Goal: Task Accomplishment & Management: Complete application form

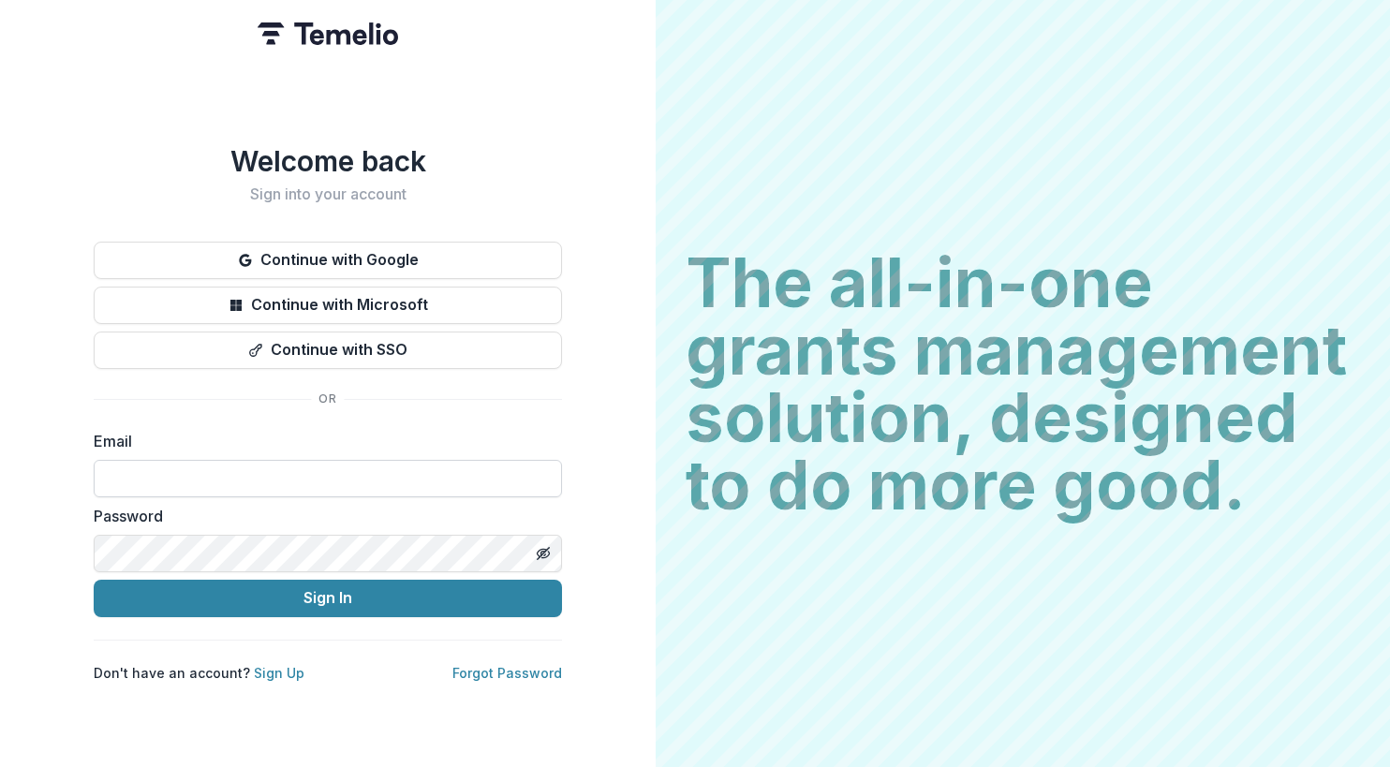
click at [318, 466] on input at bounding box center [328, 478] width 468 height 37
type input "**********"
drag, startPoint x: 294, startPoint y: 593, endPoint x: 528, endPoint y: 554, distance: 237.5
click at [297, 590] on button "Sign In" at bounding box center [328, 598] width 468 height 37
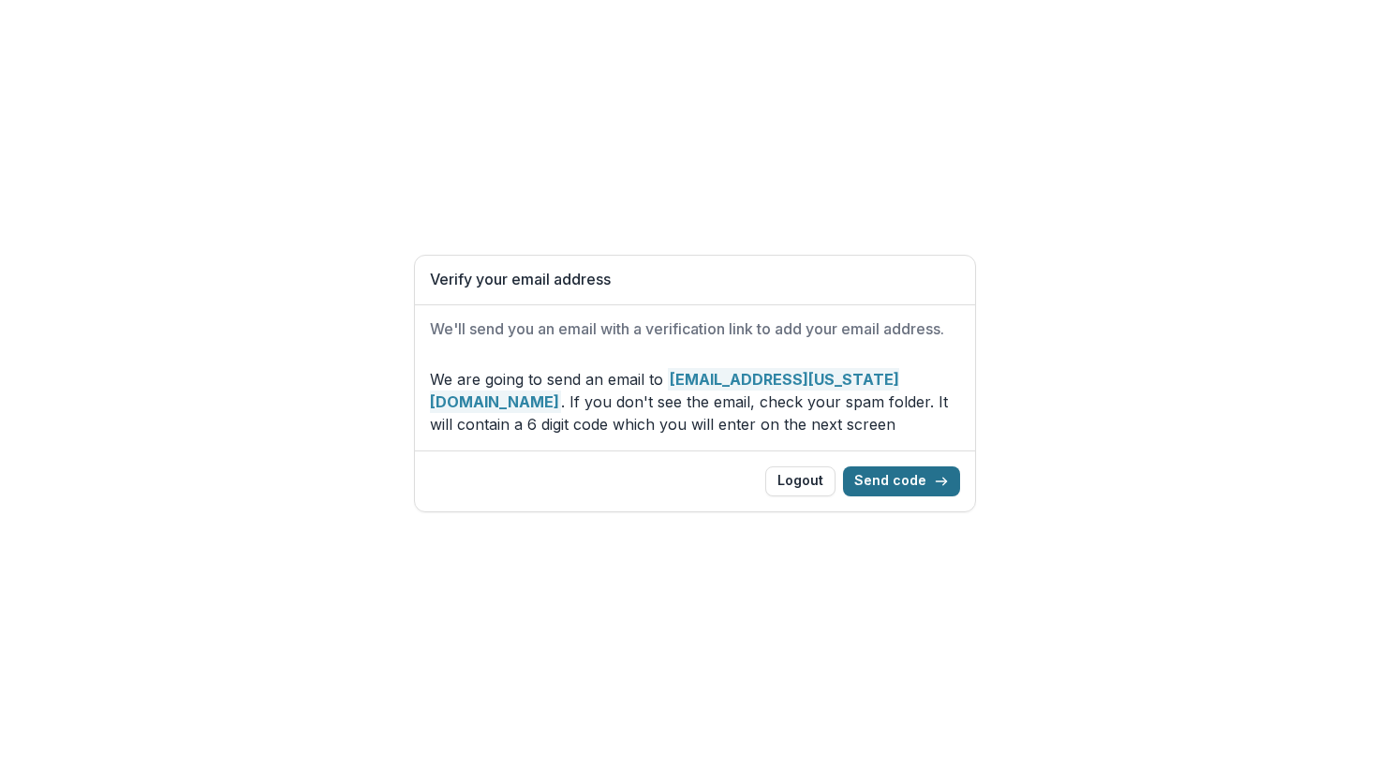
click at [916, 477] on button "Send code" at bounding box center [901, 481] width 117 height 30
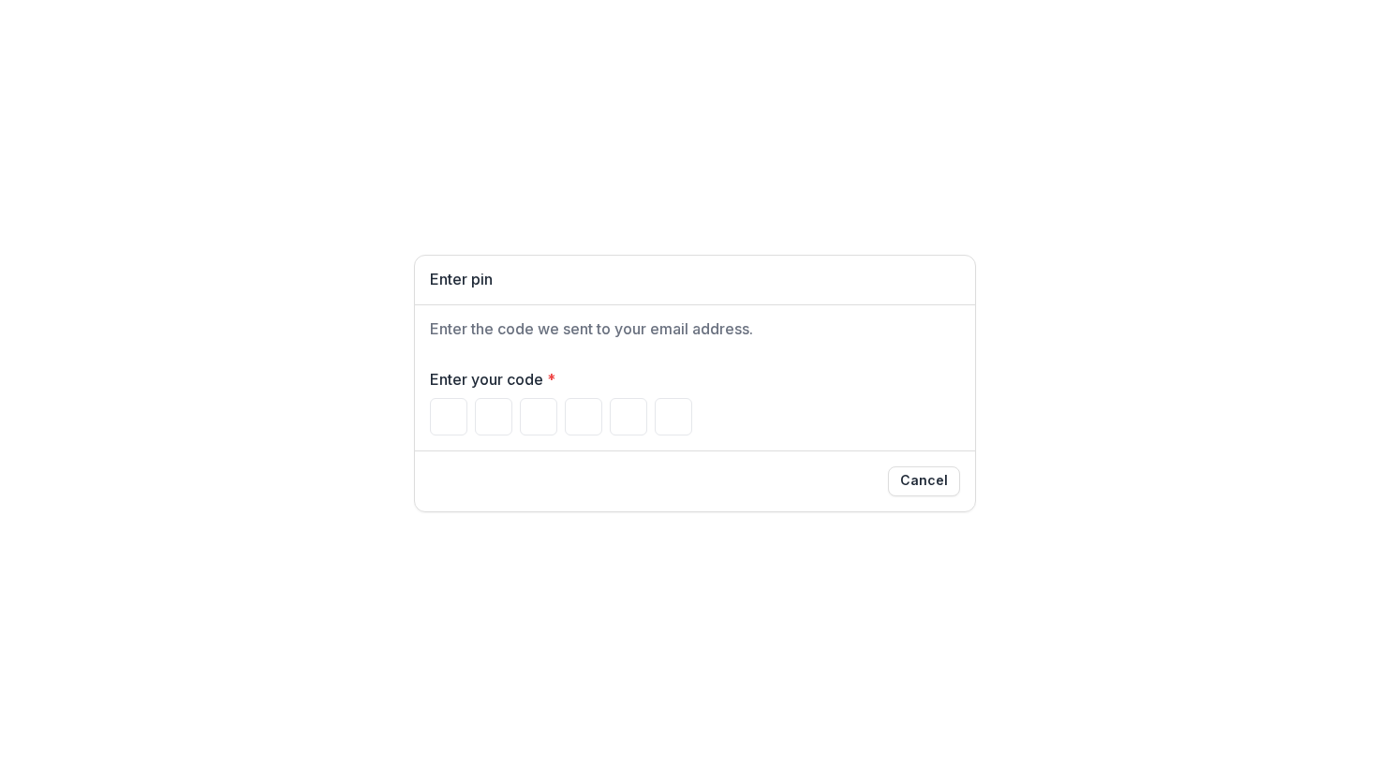
drag, startPoint x: 437, startPoint y: 422, endPoint x: 760, endPoint y: 581, distance: 359.4
click at [437, 422] on input "Please enter your pin code" at bounding box center [448, 416] width 37 height 37
type input "*"
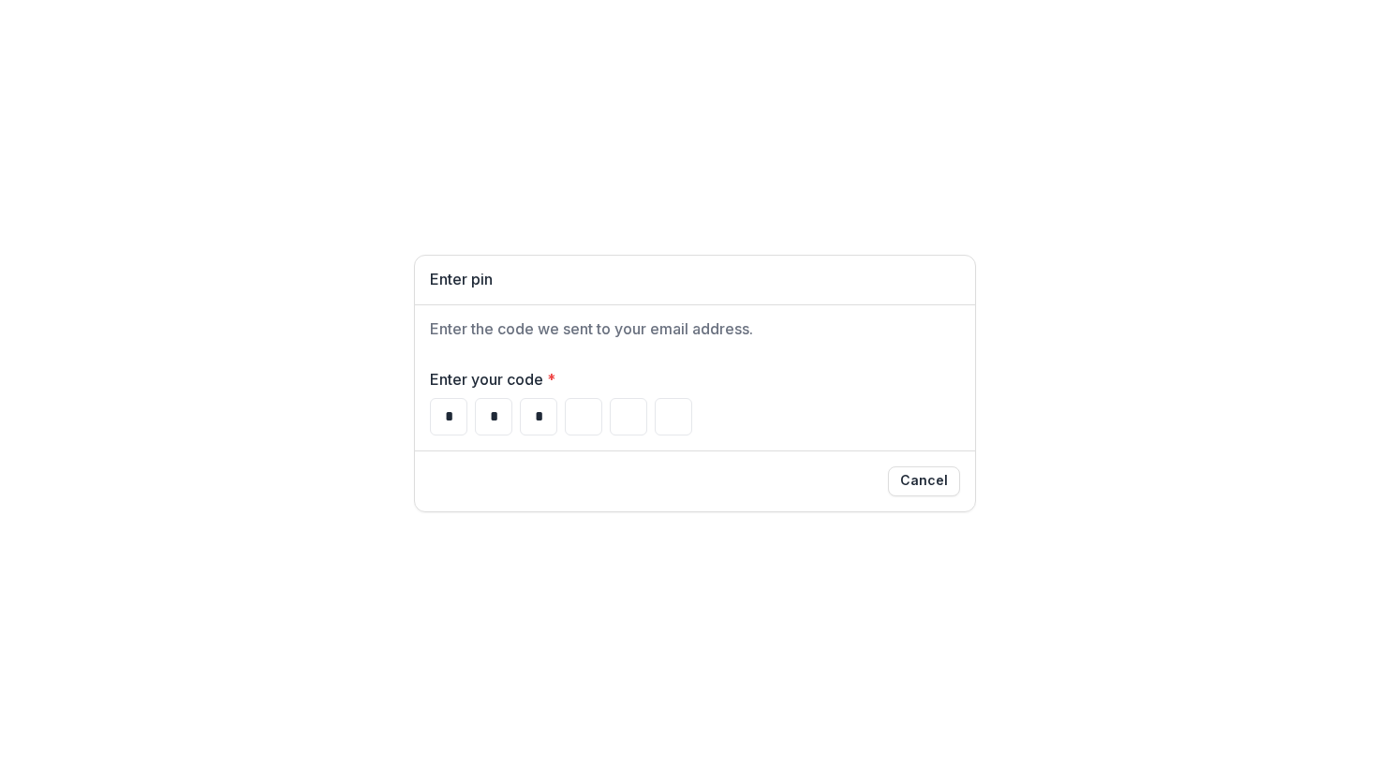
type input "*"
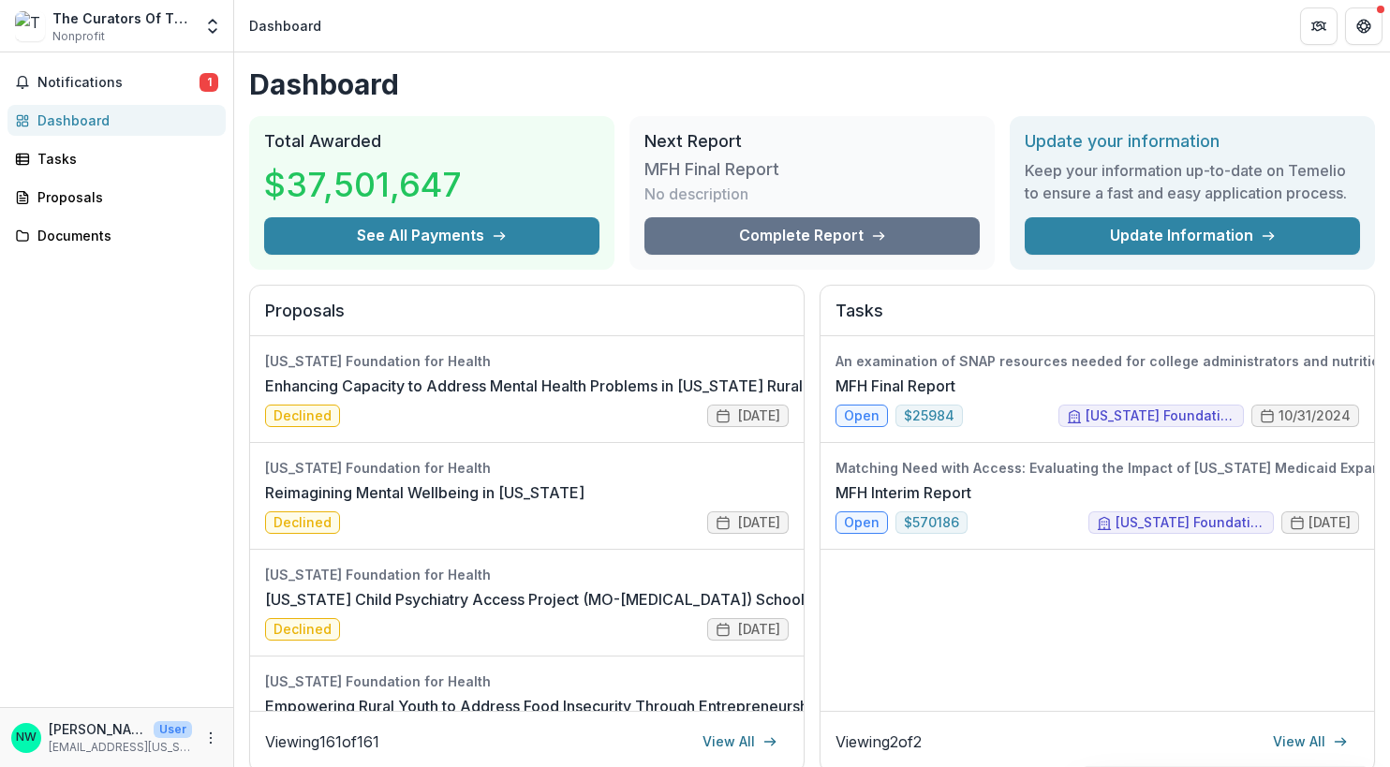
click at [1021, 717] on div "Viewing 2 of 2 View All" at bounding box center [1098, 741] width 554 height 61
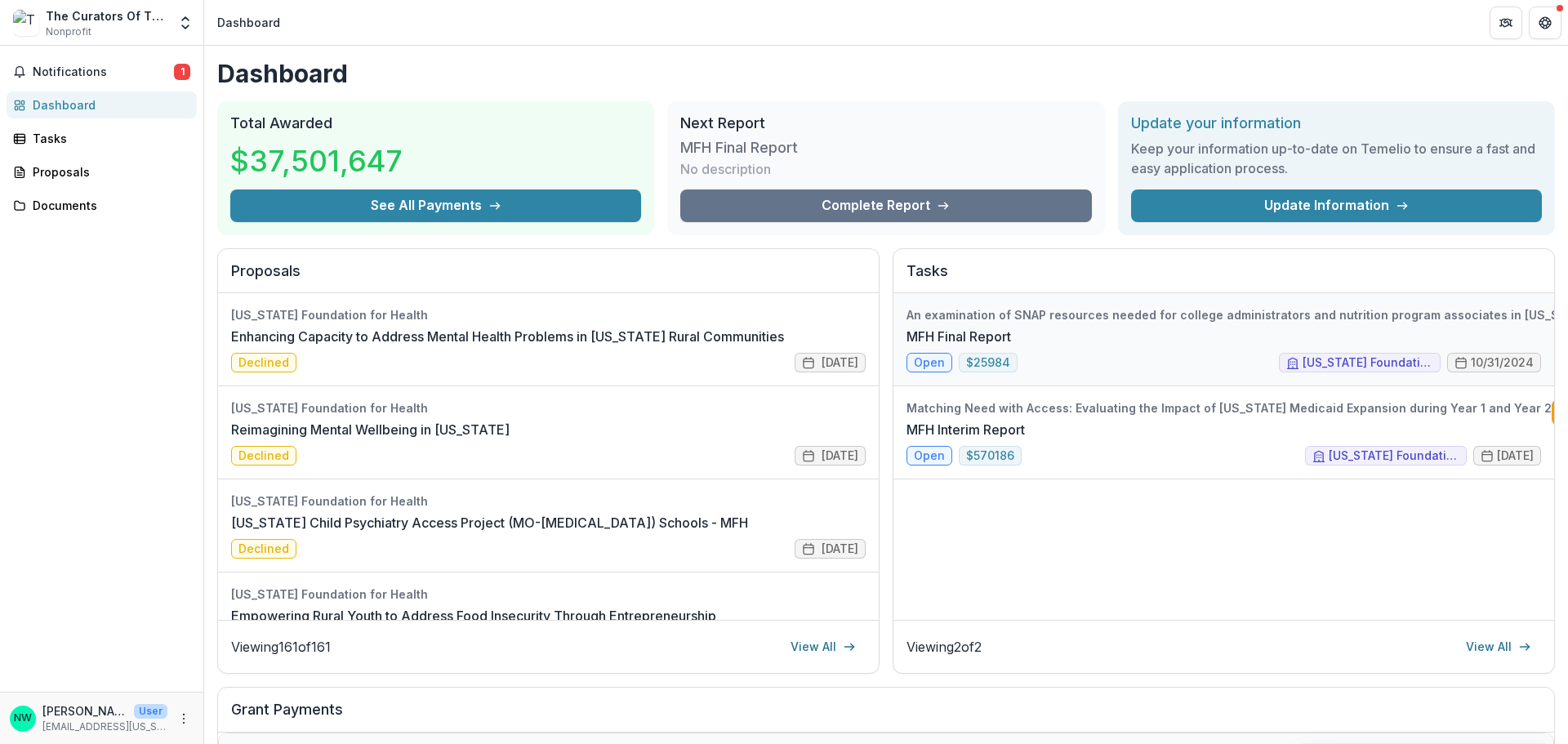
click at [1001, 331] on link "MFH Final Report" at bounding box center [959, 337] width 105 height 19
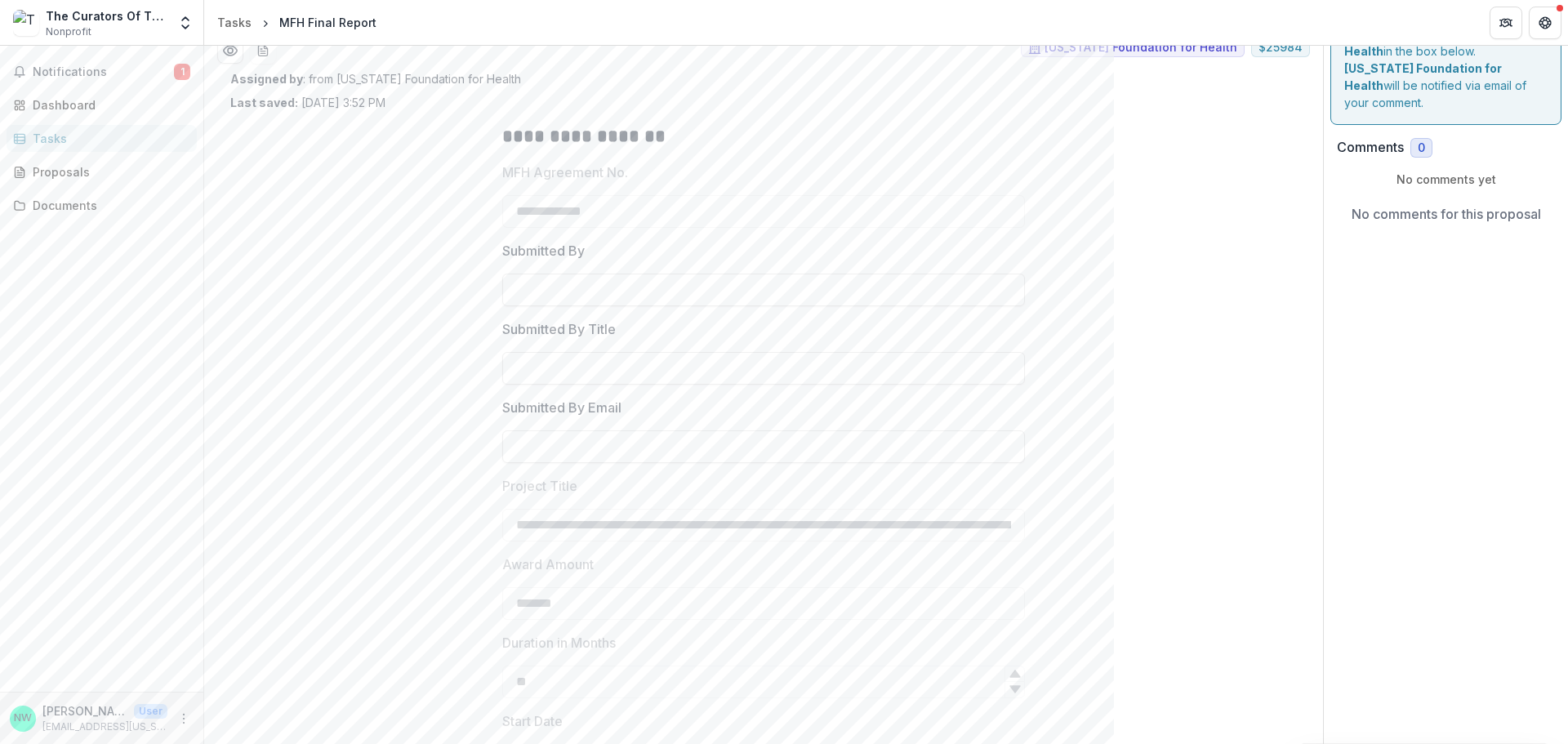
scroll to position [58, 0]
click at [636, 277] on input "Submitted By" at bounding box center [763, 290] width 522 height 32
type input "**********"
click at [604, 375] on input "Submitted By Title" at bounding box center [763, 369] width 522 height 32
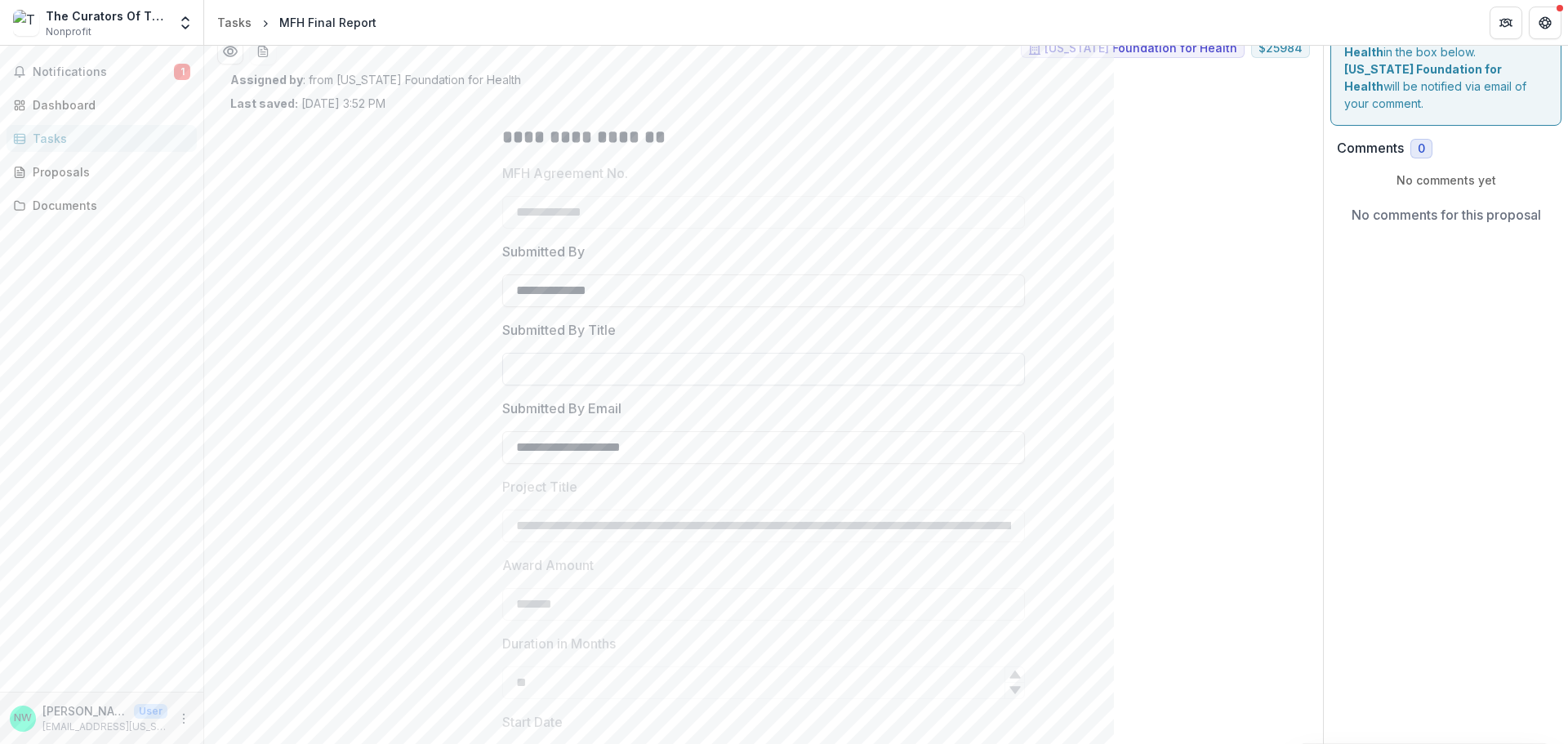
type input "**********"
drag, startPoint x: 682, startPoint y: 456, endPoint x: 414, endPoint y: 451, distance: 268.0
click at [403, 438] on div "**********" at bounding box center [763, 588] width 1067 height 953
type input "**********"
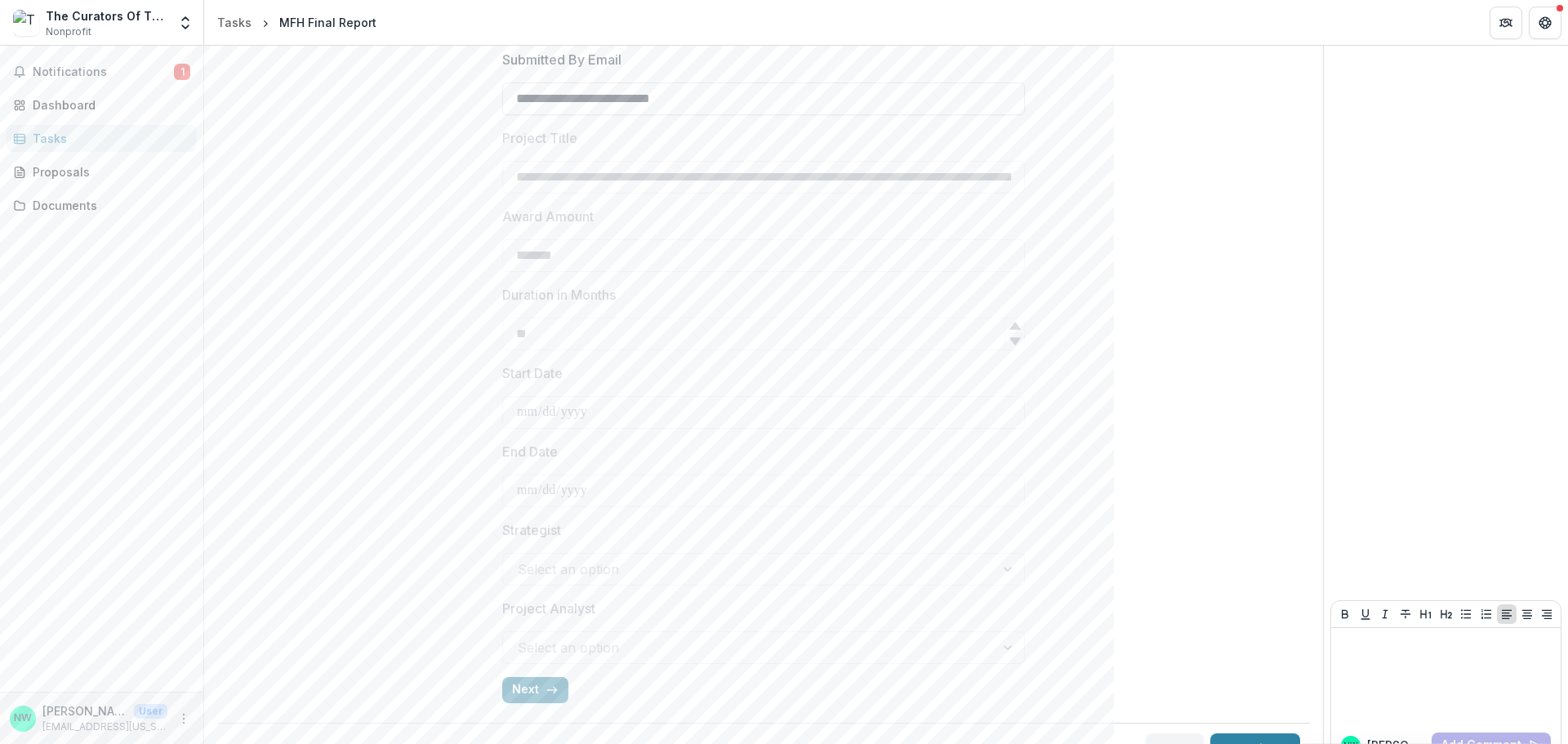
scroll to position [438, 0]
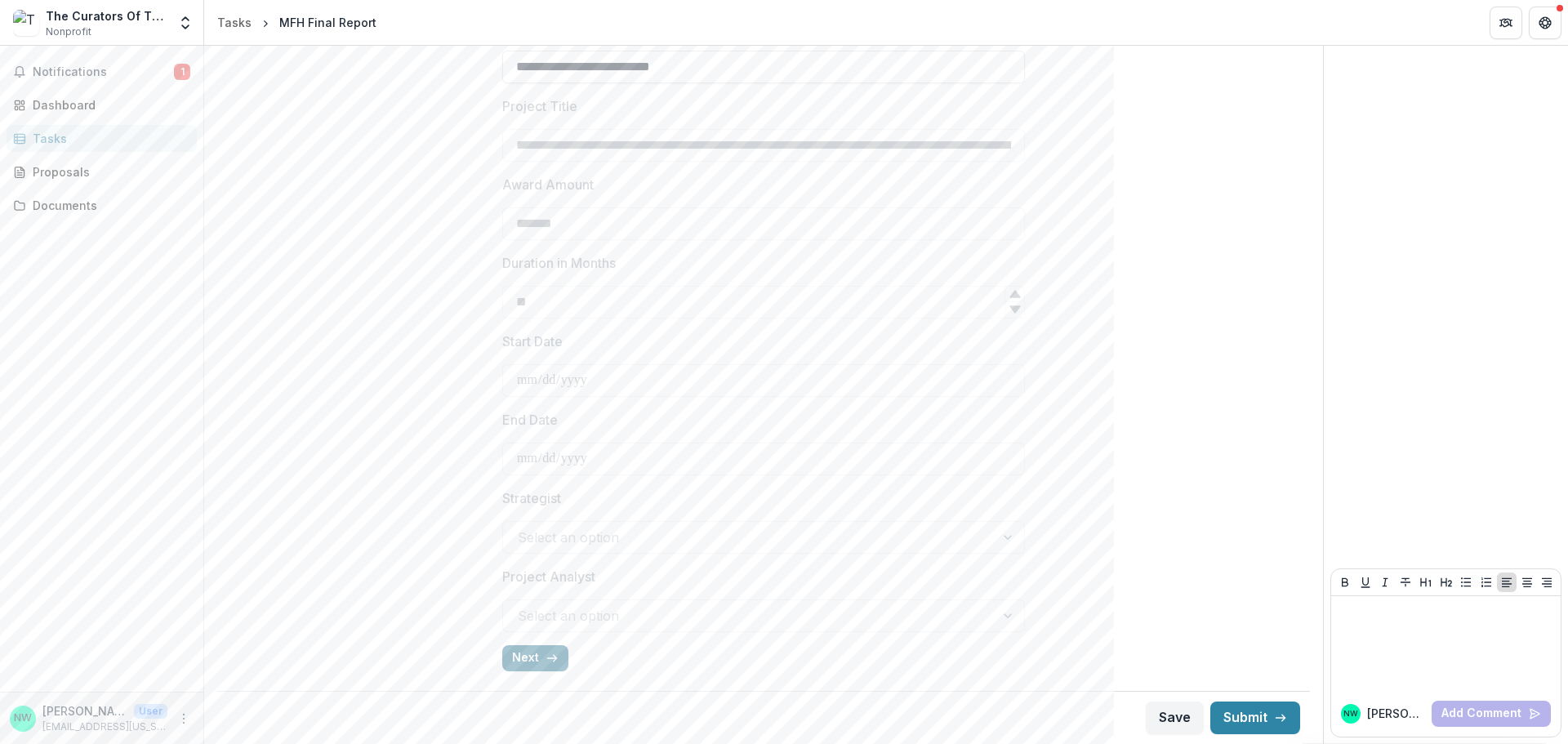
click at [546, 653] on icon "button" at bounding box center [552, 658] width 13 height 13
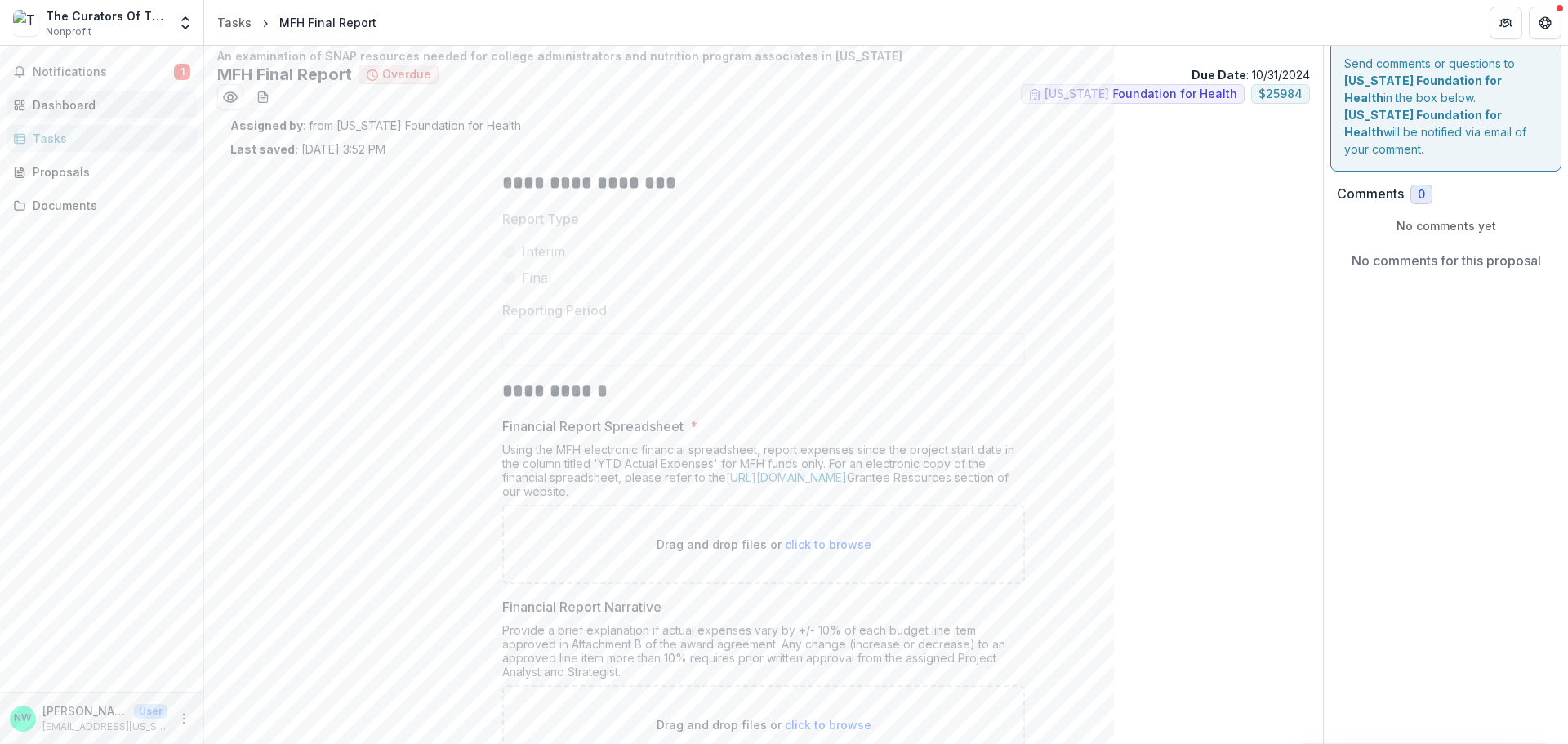
scroll to position [0, 0]
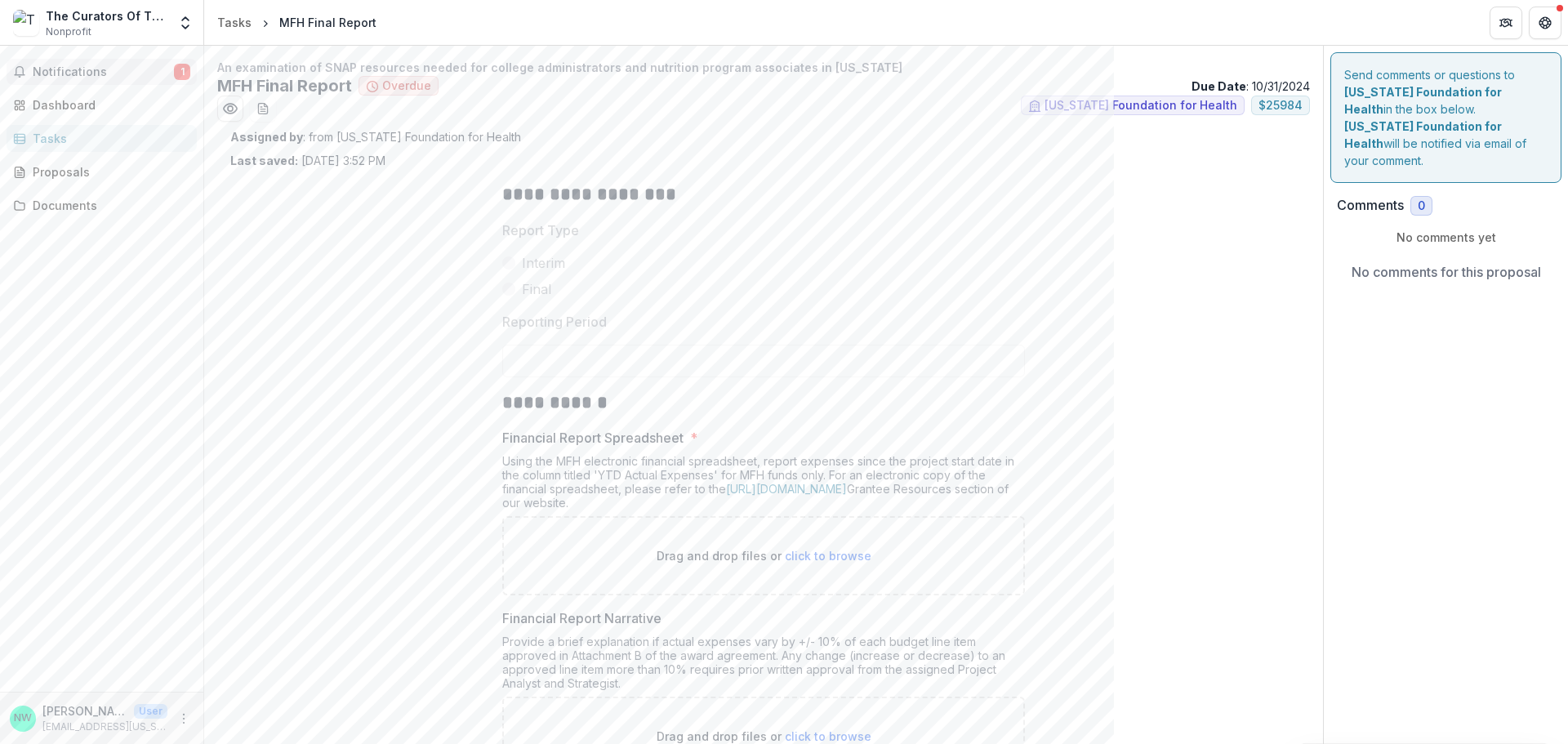
click at [123, 76] on span "Notifications" at bounding box center [103, 72] width 141 height 14
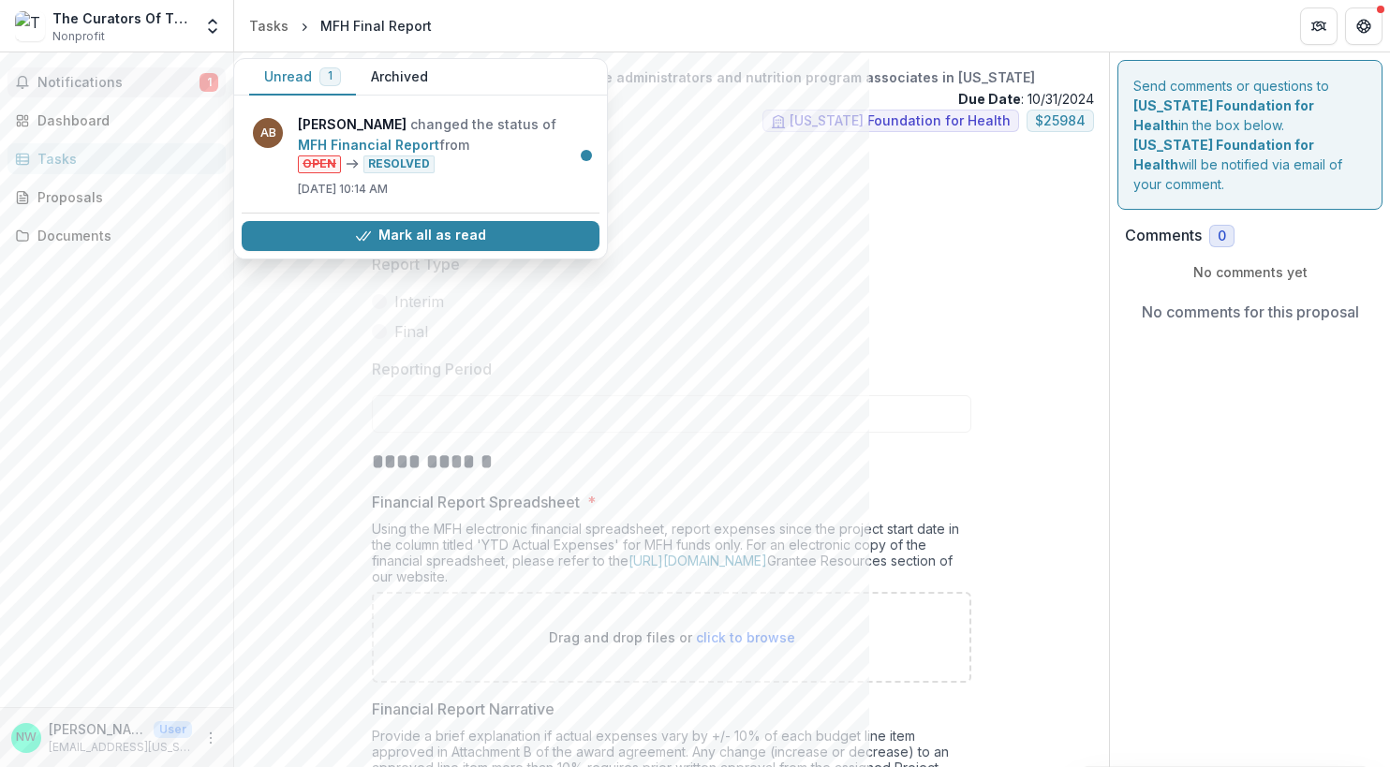
click at [328, 80] on span "1" at bounding box center [330, 75] width 5 height 13
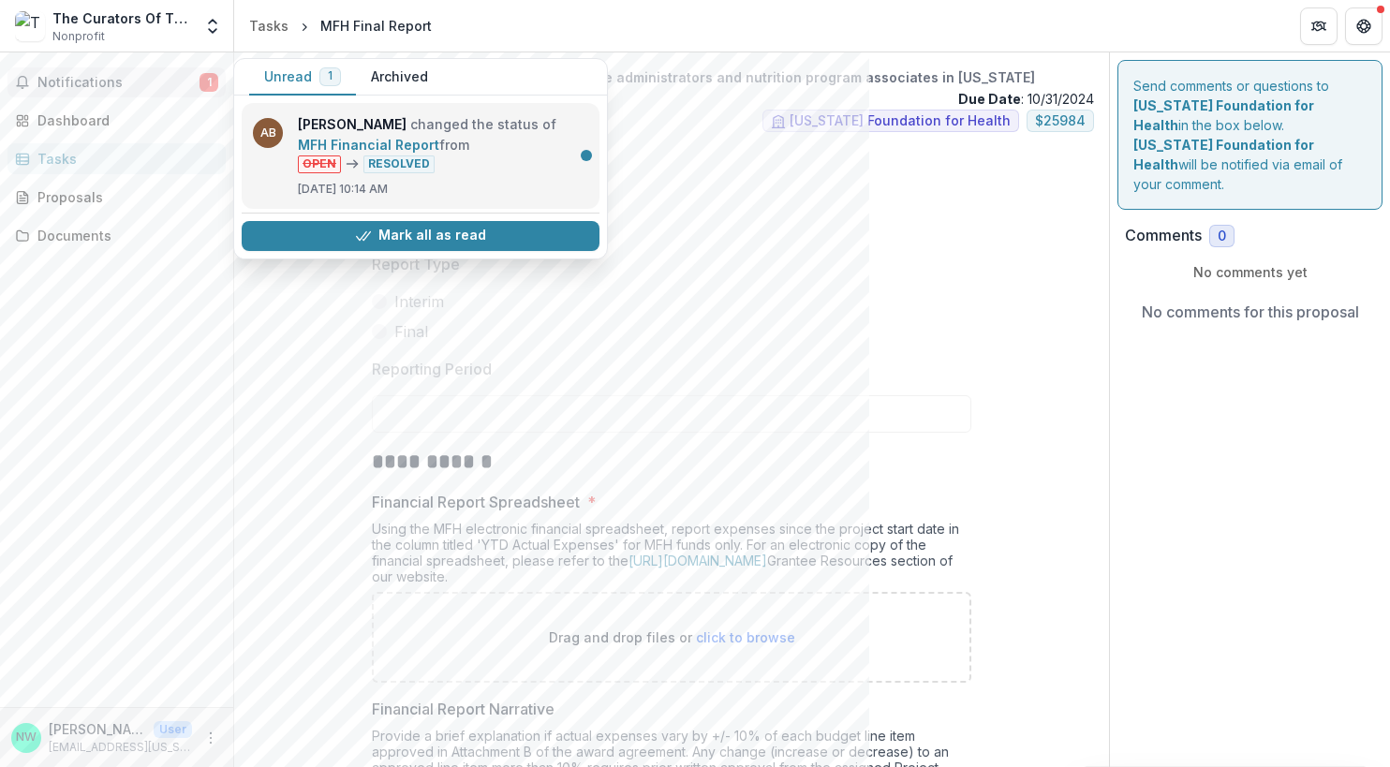
click at [439, 153] on link "MFH Financial Report" at bounding box center [368, 145] width 141 height 16
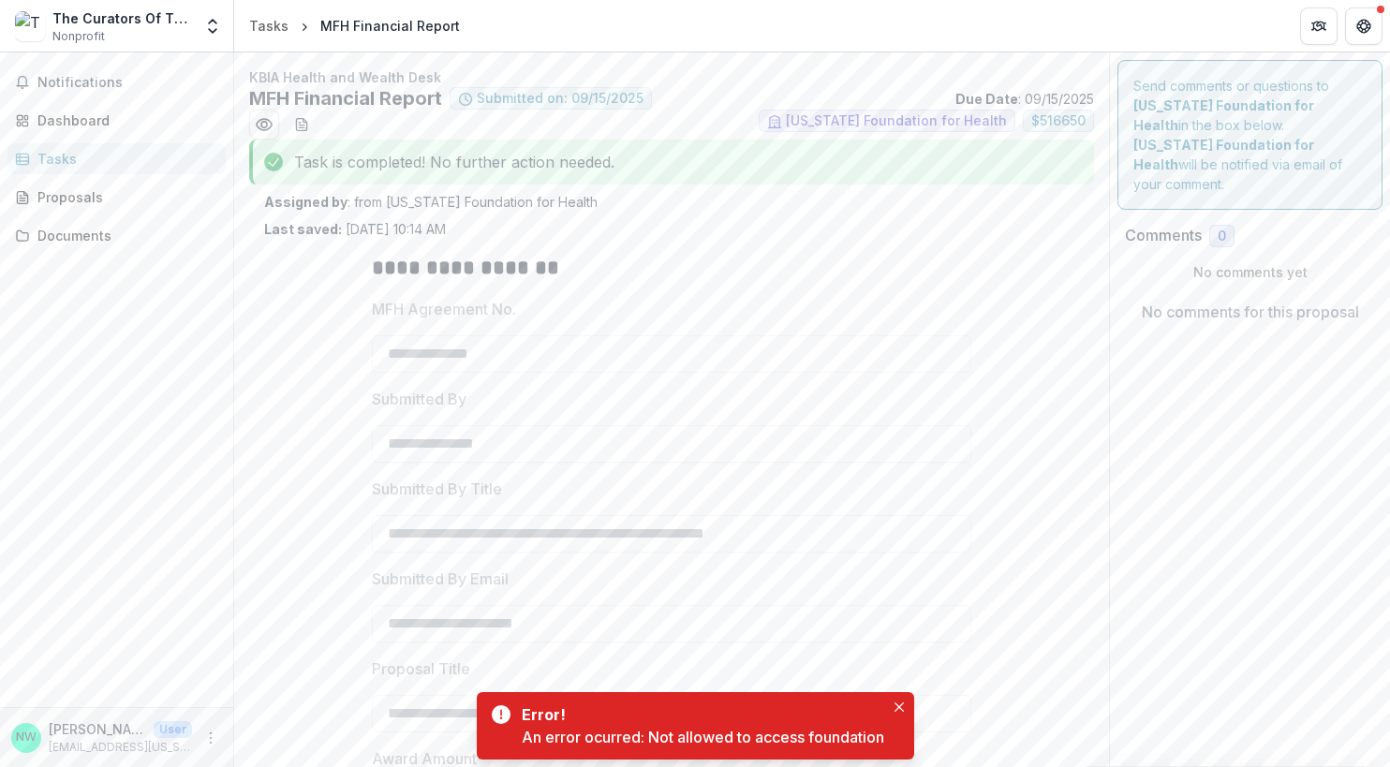
click at [58, 19] on div "The Curators Of The [GEOGRAPHIC_DATA][US_STATE]" at bounding box center [122, 18] width 140 height 20
click at [263, 25] on div "Tasks" at bounding box center [268, 26] width 39 height 20
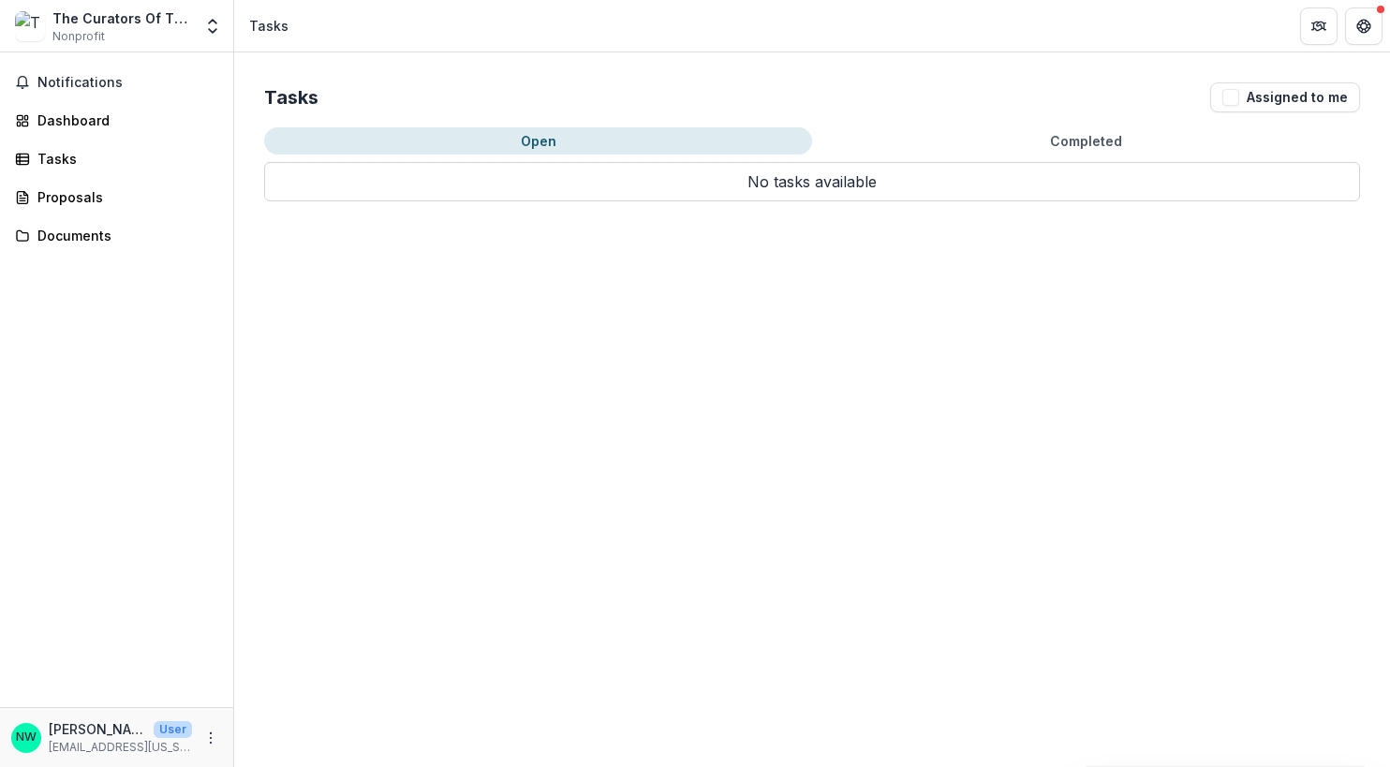
click at [109, 32] on div "The Curators Of The [GEOGRAPHIC_DATA][US_STATE] Nonprofit" at bounding box center [122, 26] width 140 height 37
click at [82, 66] on div "Notifications Dashboard Tasks Proposals Documents" at bounding box center [116, 379] width 233 height 655
click at [70, 123] on div "Dashboard" at bounding box center [123, 121] width 173 height 20
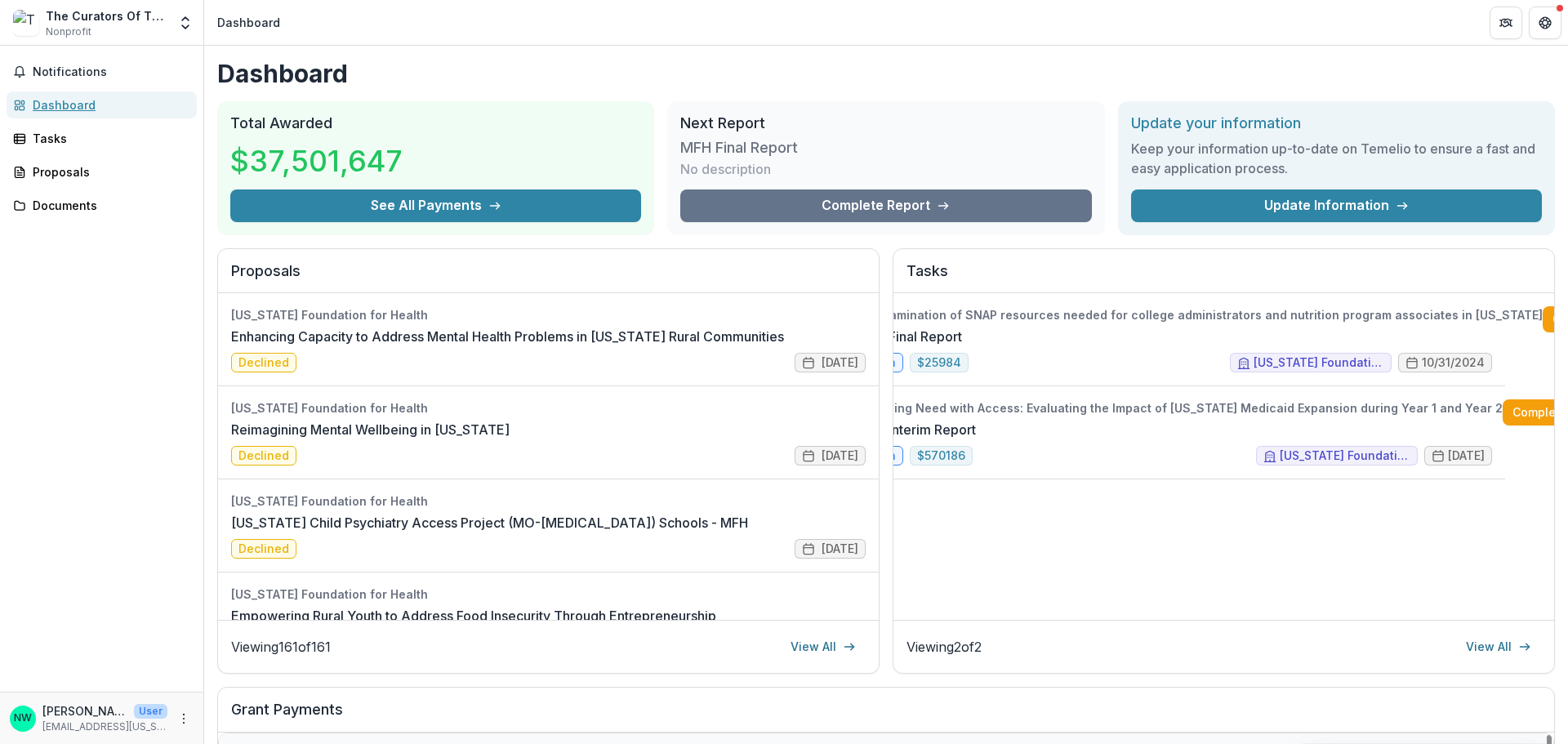
scroll to position [0, 77]
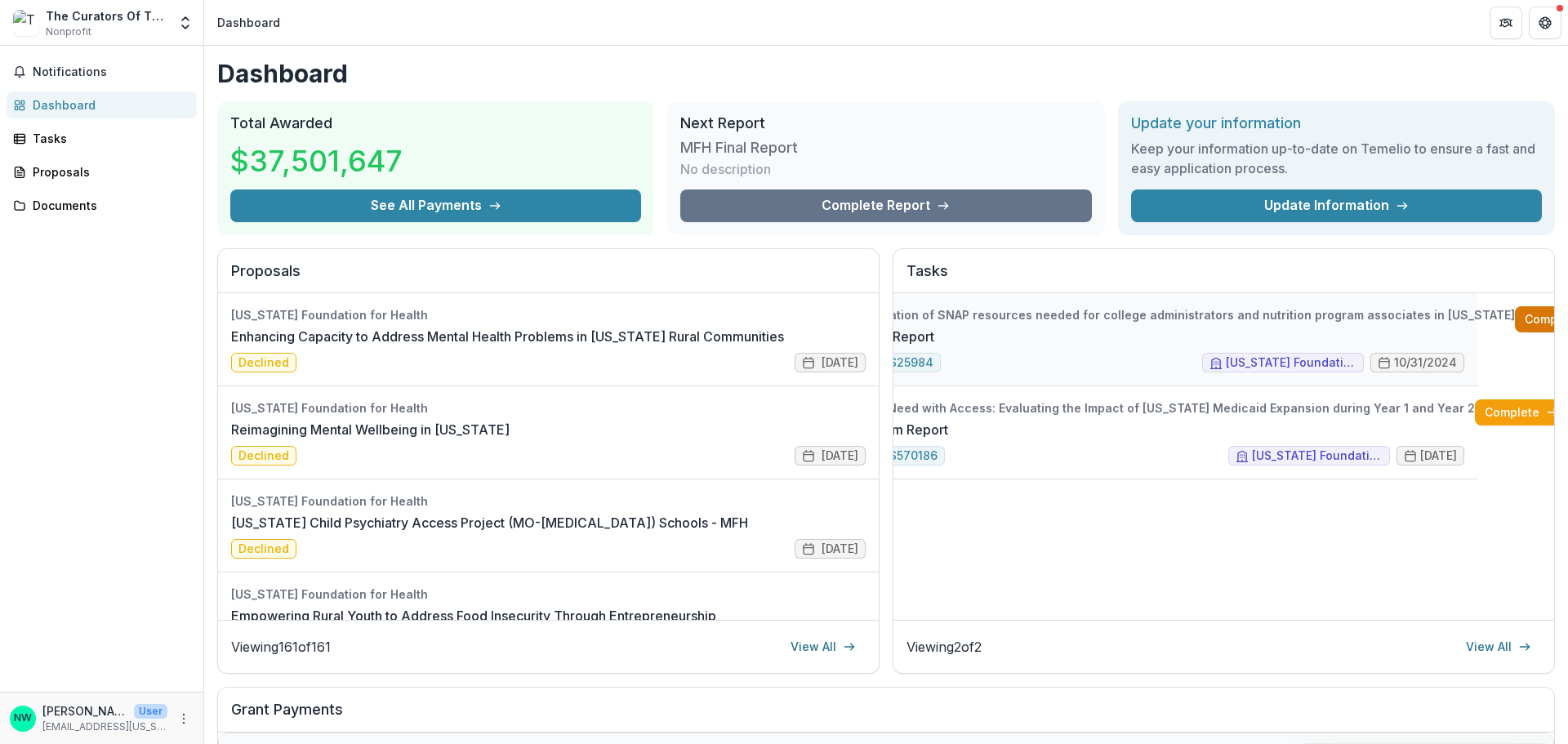
click at [1211, 320] on link "Complete" at bounding box center [1563, 319] width 94 height 26
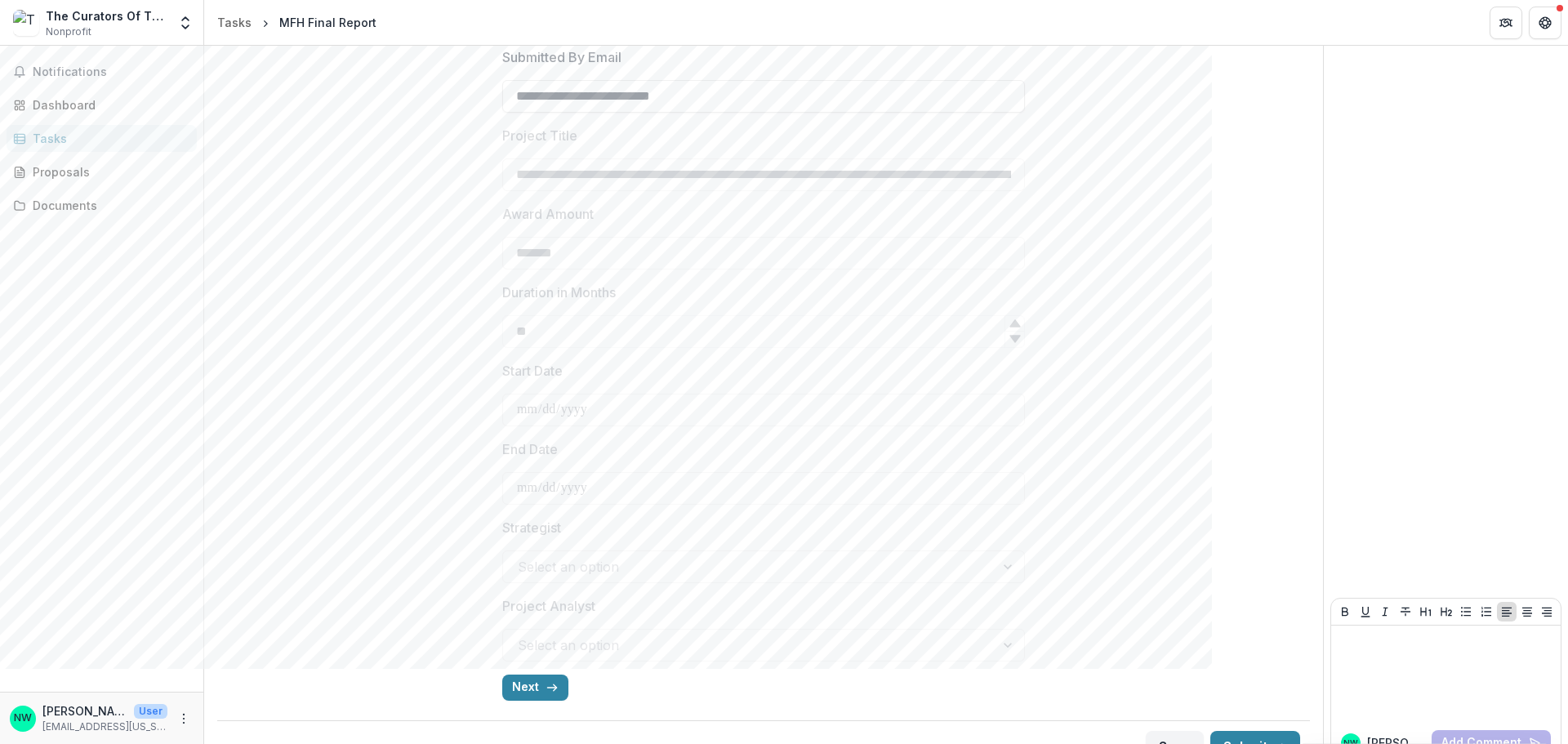
scroll to position [438, 0]
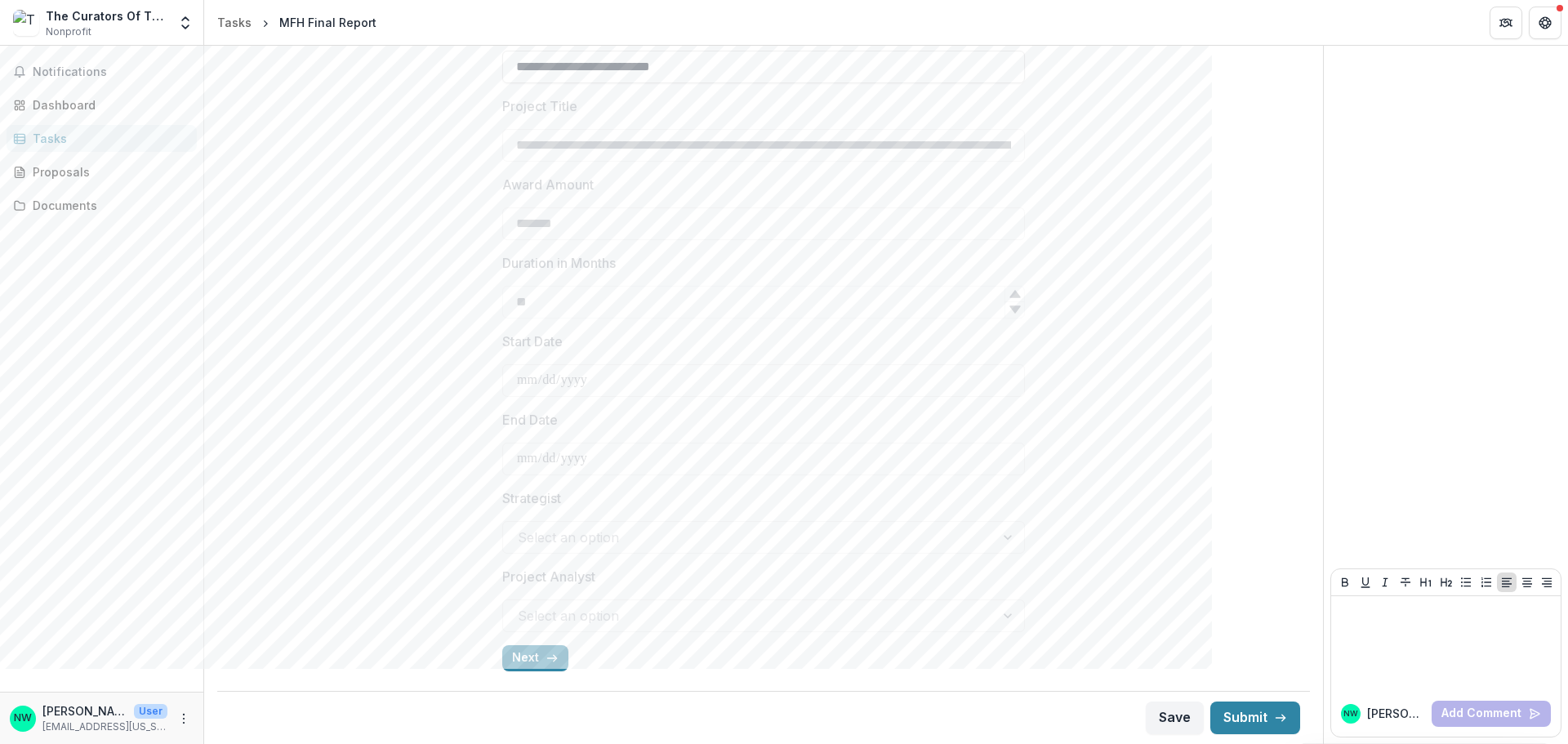
drag, startPoint x: 531, startPoint y: 652, endPoint x: 393, endPoint y: 636, distance: 138.9
click at [531, 652] on button "Next" at bounding box center [535, 659] width 66 height 26
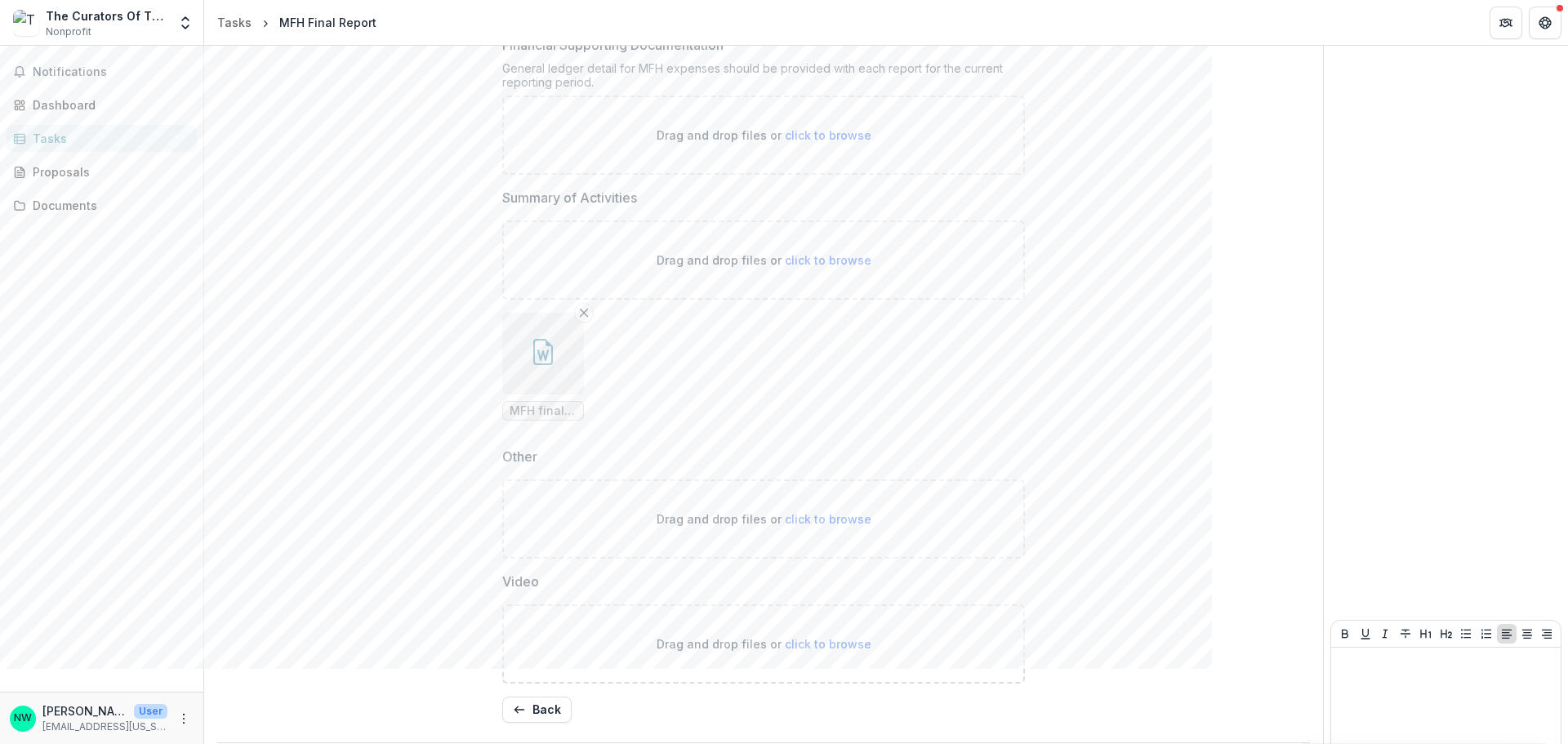
scroll to position [807, 0]
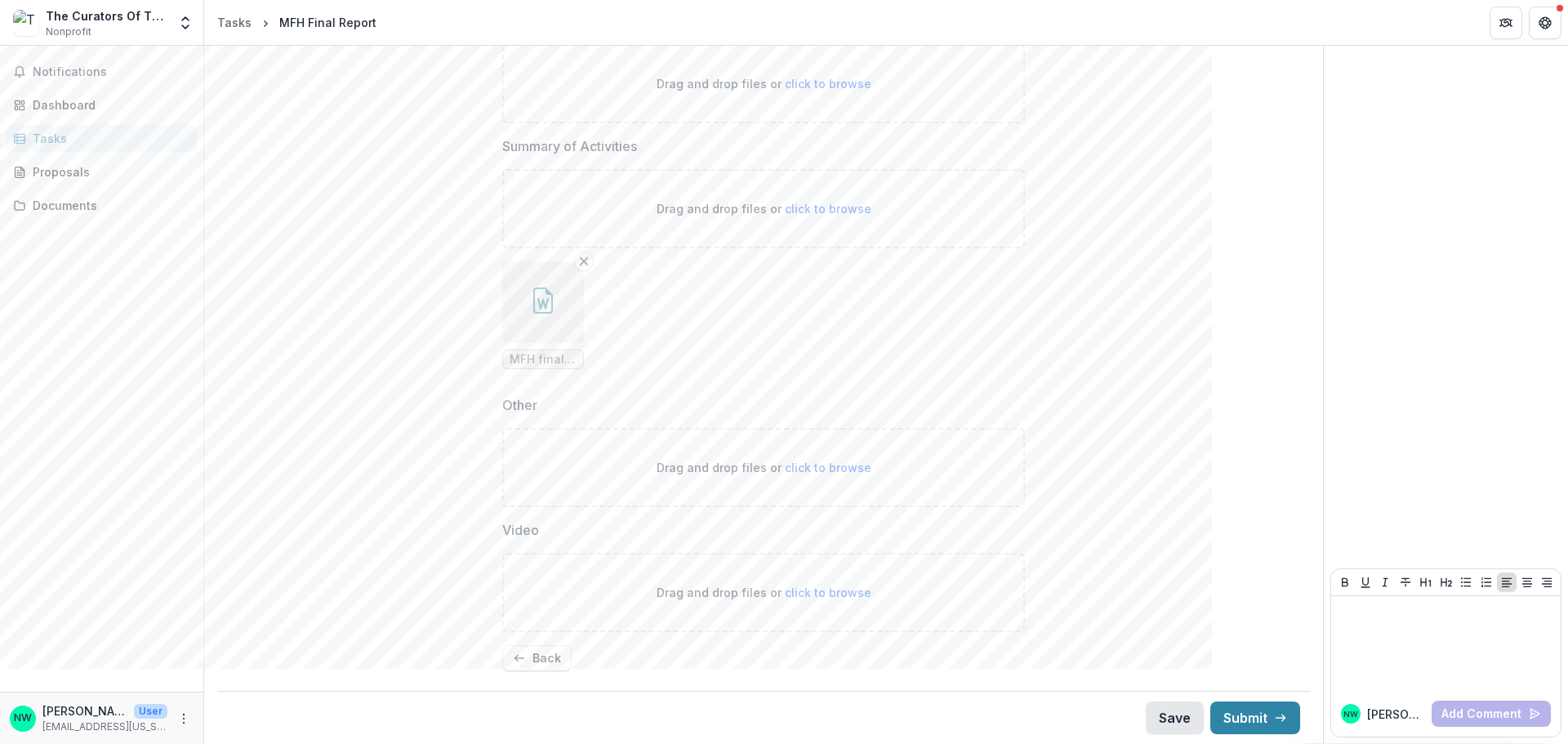
click at [1151, 668] on button "Save" at bounding box center [1175, 718] width 58 height 32
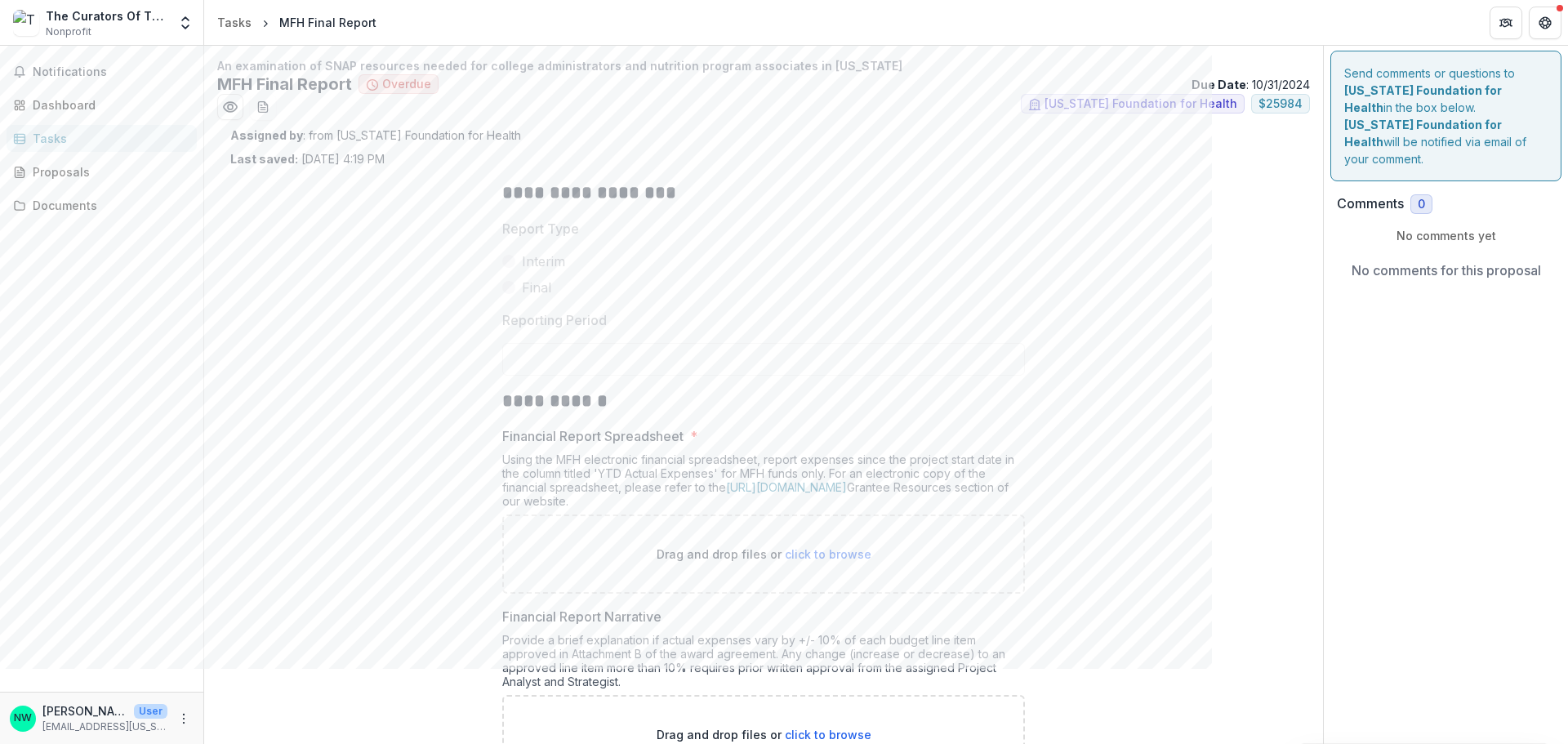
scroll to position [0, 0]
click at [847, 489] on link "[URL][DOMAIN_NAME]" at bounding box center [787, 489] width 121 height 14
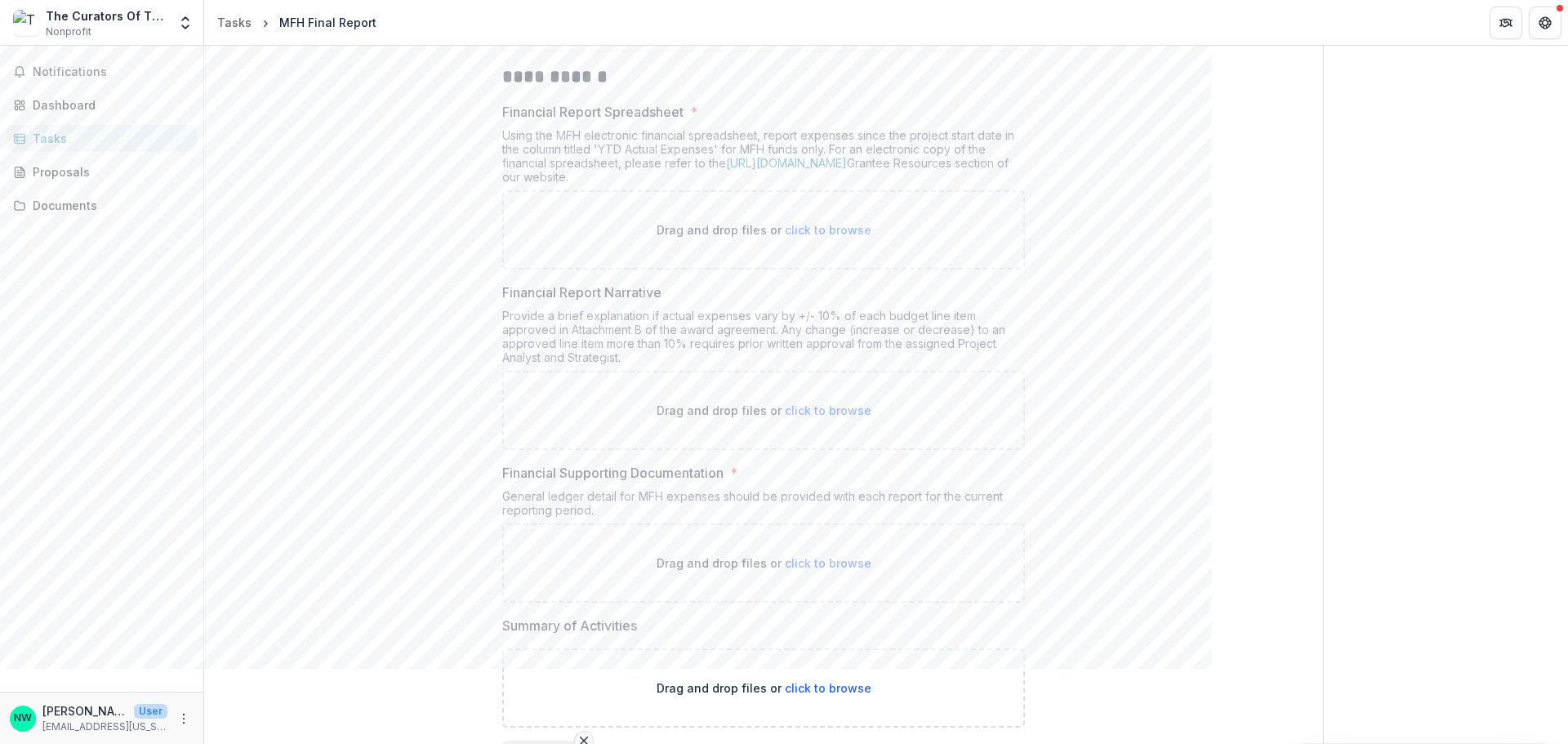
scroll to position [327, 0]
click at [825, 228] on span "click to browse" at bounding box center [828, 229] width 86 height 14
type input "**********"
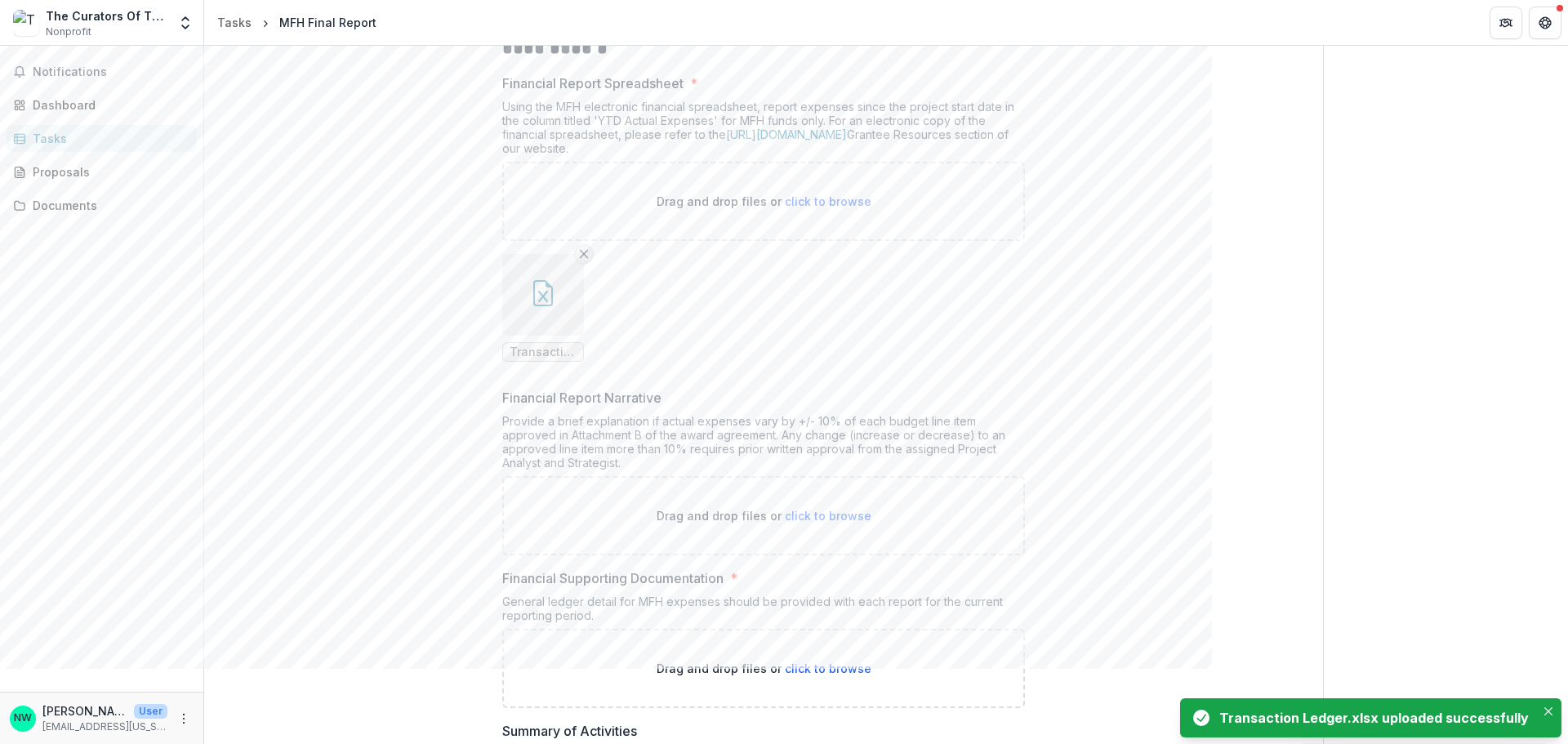
scroll to position [354, 0]
click at [582, 259] on icon "Remove File" at bounding box center [583, 255] width 13 height 13
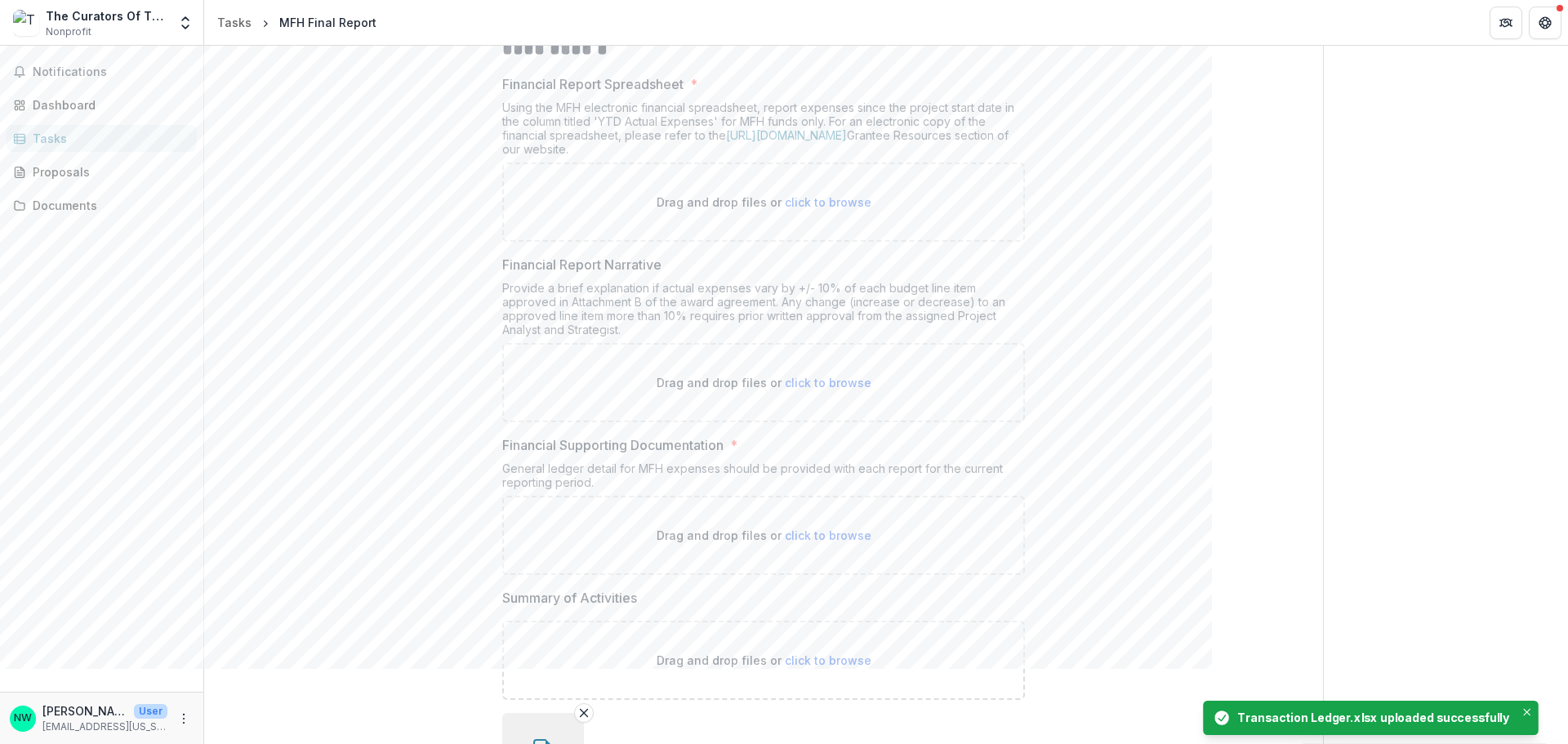
click at [755, 193] on div "Drag and drop files or click to browse" at bounding box center [763, 201] width 522 height 79
type input "**********"
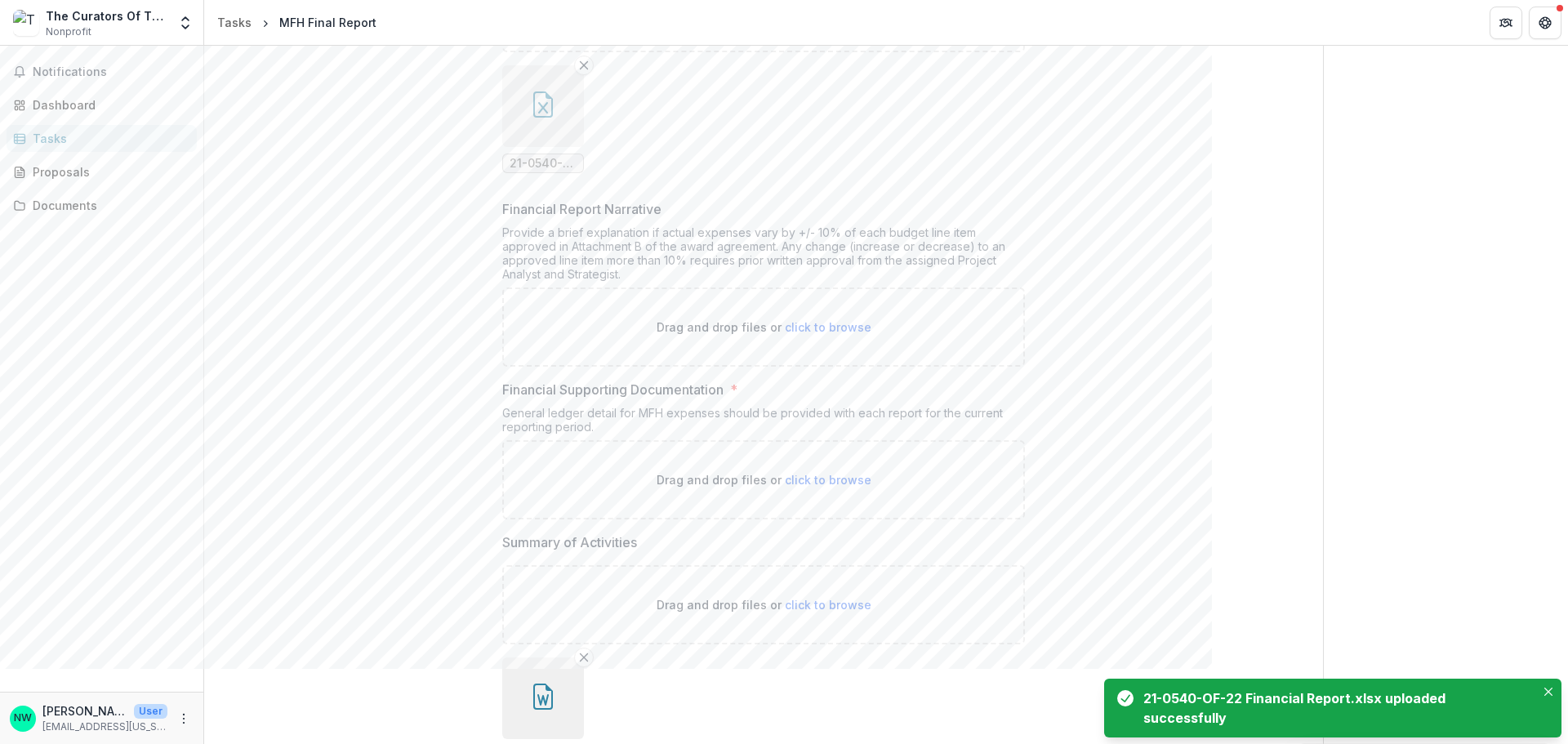
scroll to position [544, 0]
click at [626, 474] on div "Drag and drop files or click to browse" at bounding box center [763, 479] width 522 height 79
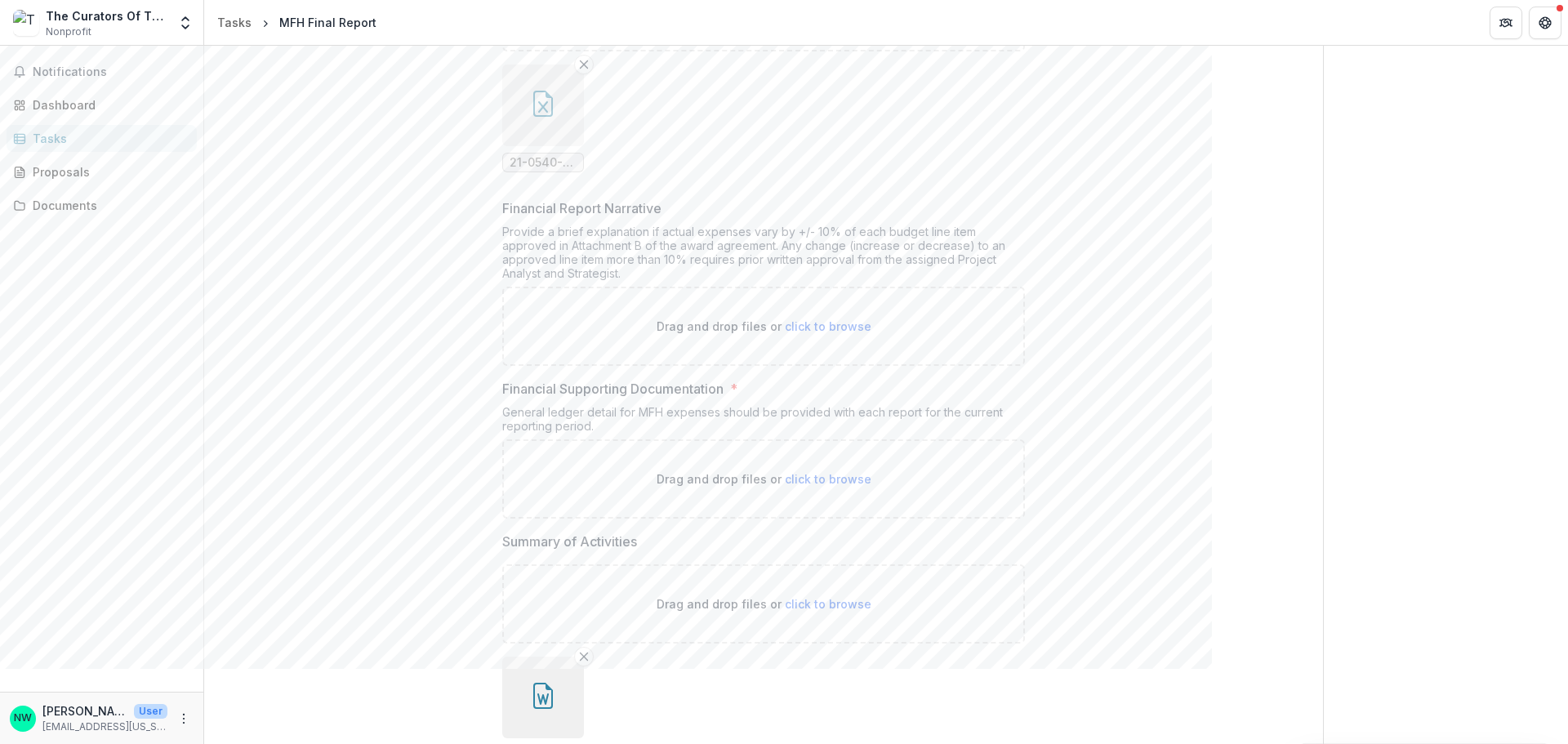
type input "**********"
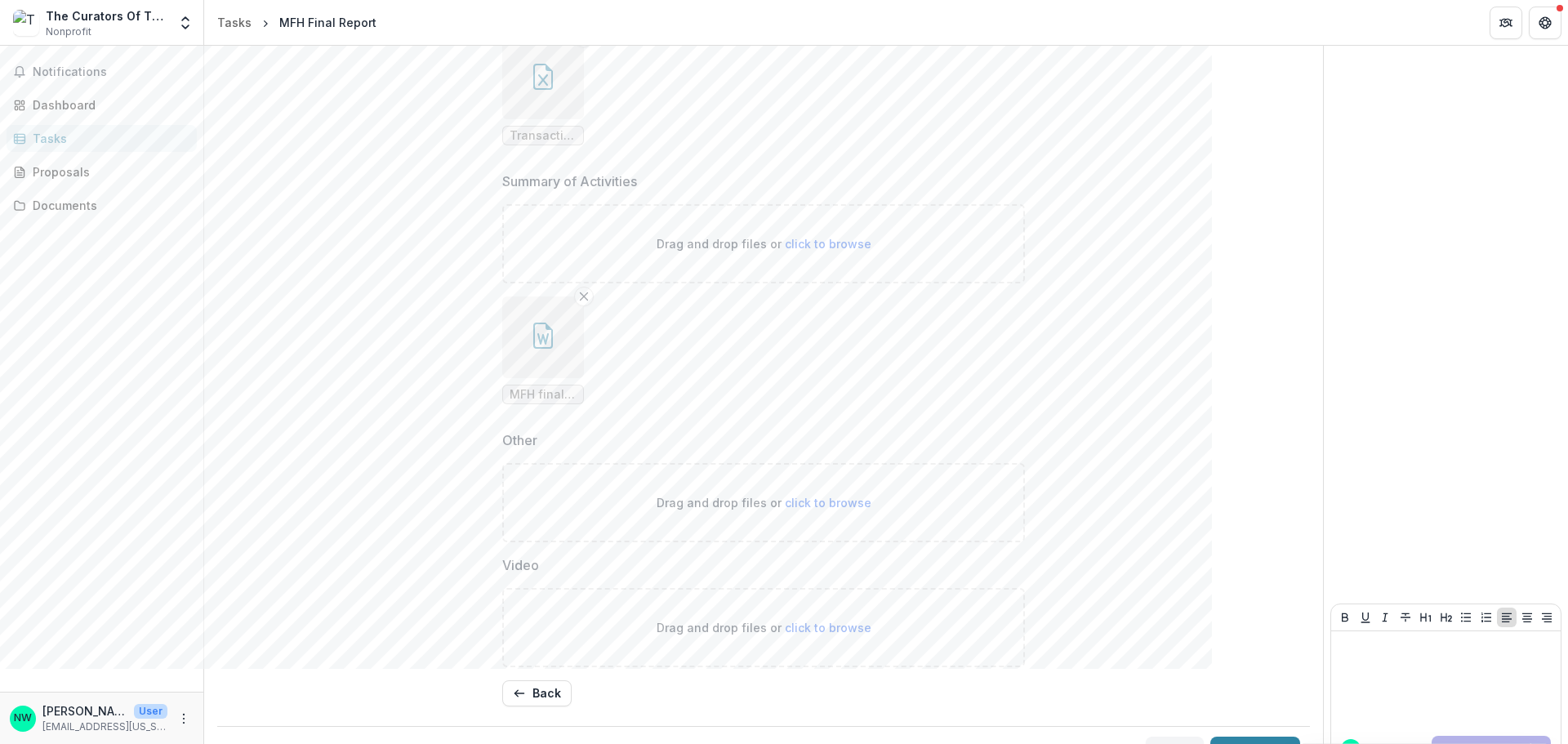
scroll to position [1075, 0]
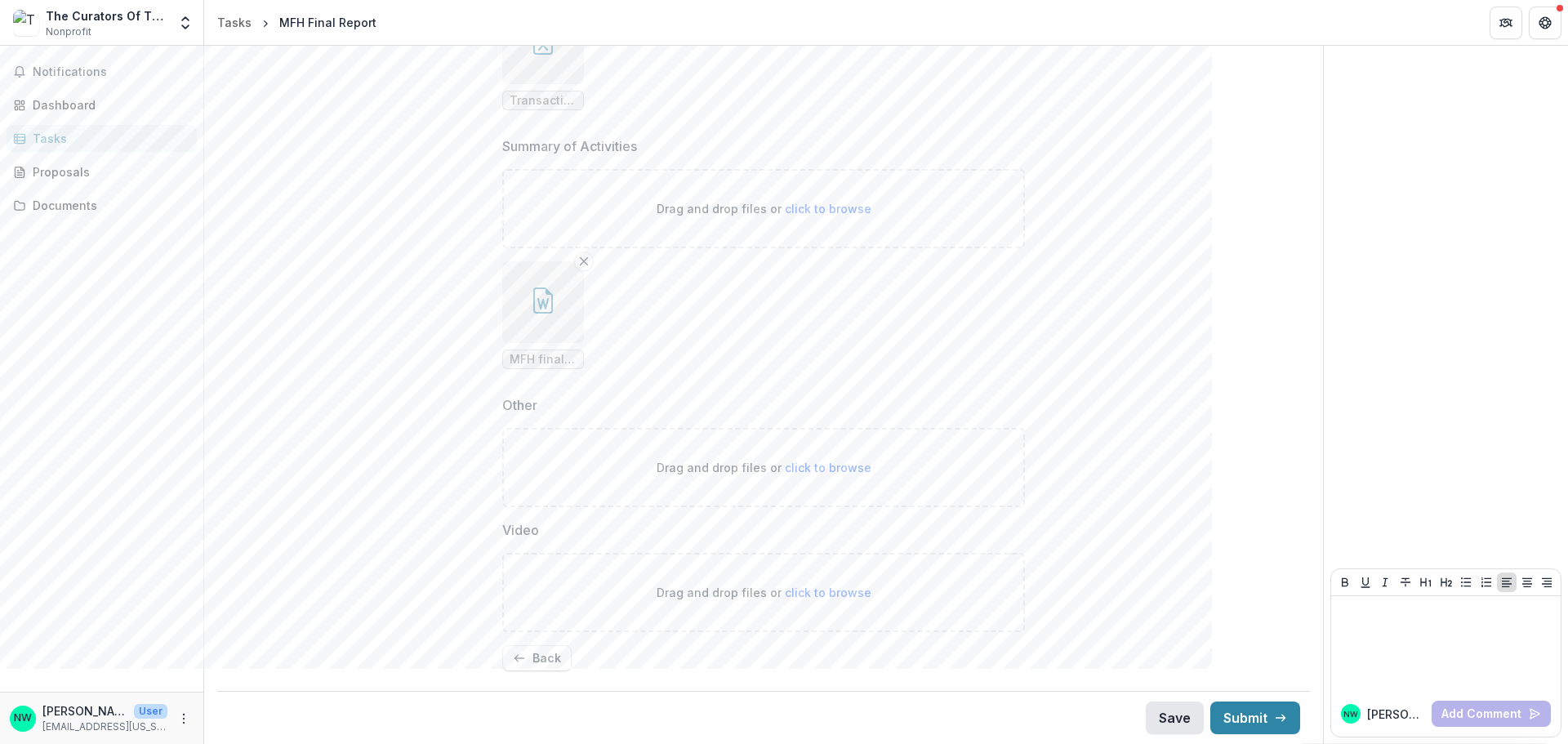
click at [1146, 668] on button "Save" at bounding box center [1175, 718] width 58 height 32
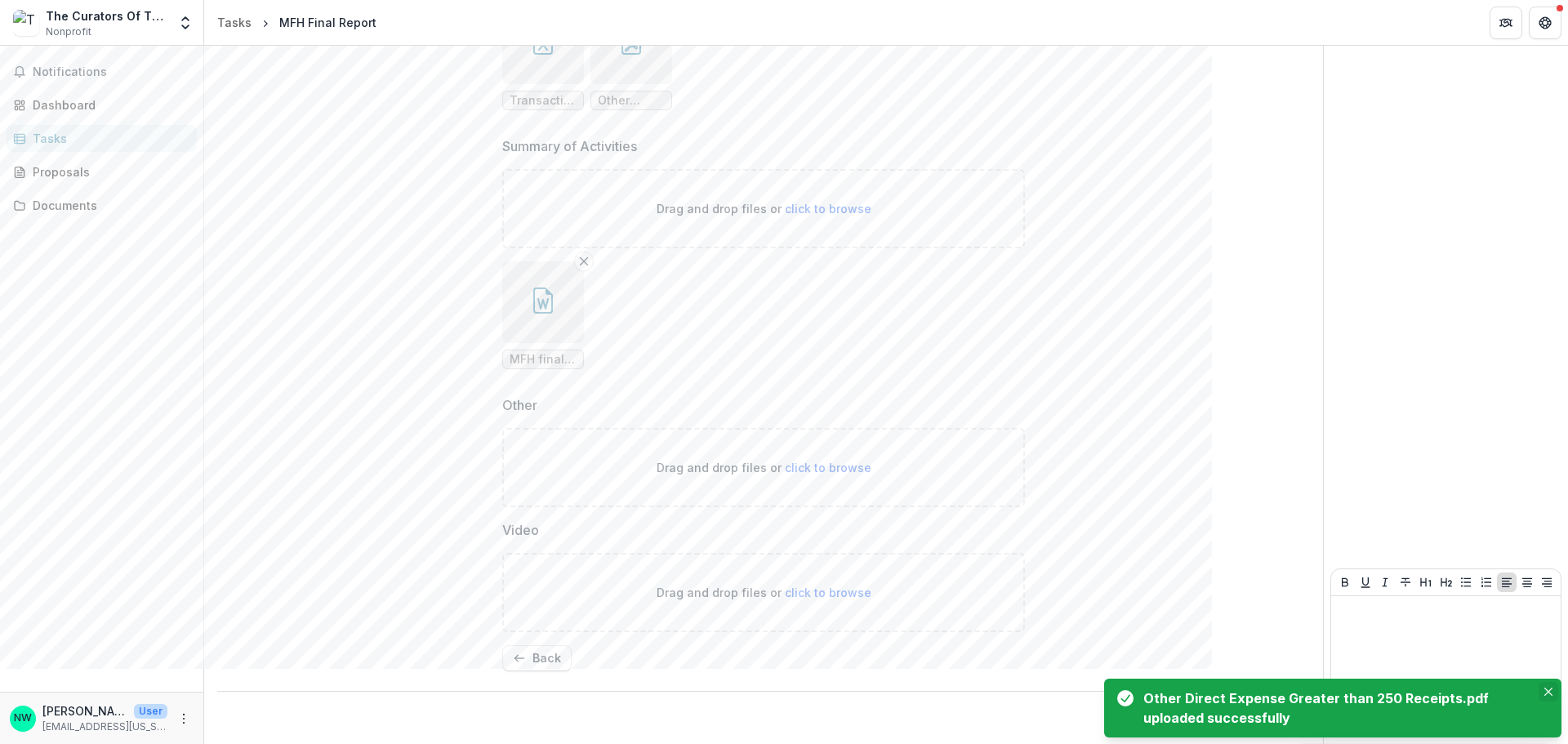
click at [1211, 668] on icon "Close" at bounding box center [1548, 692] width 8 height 8
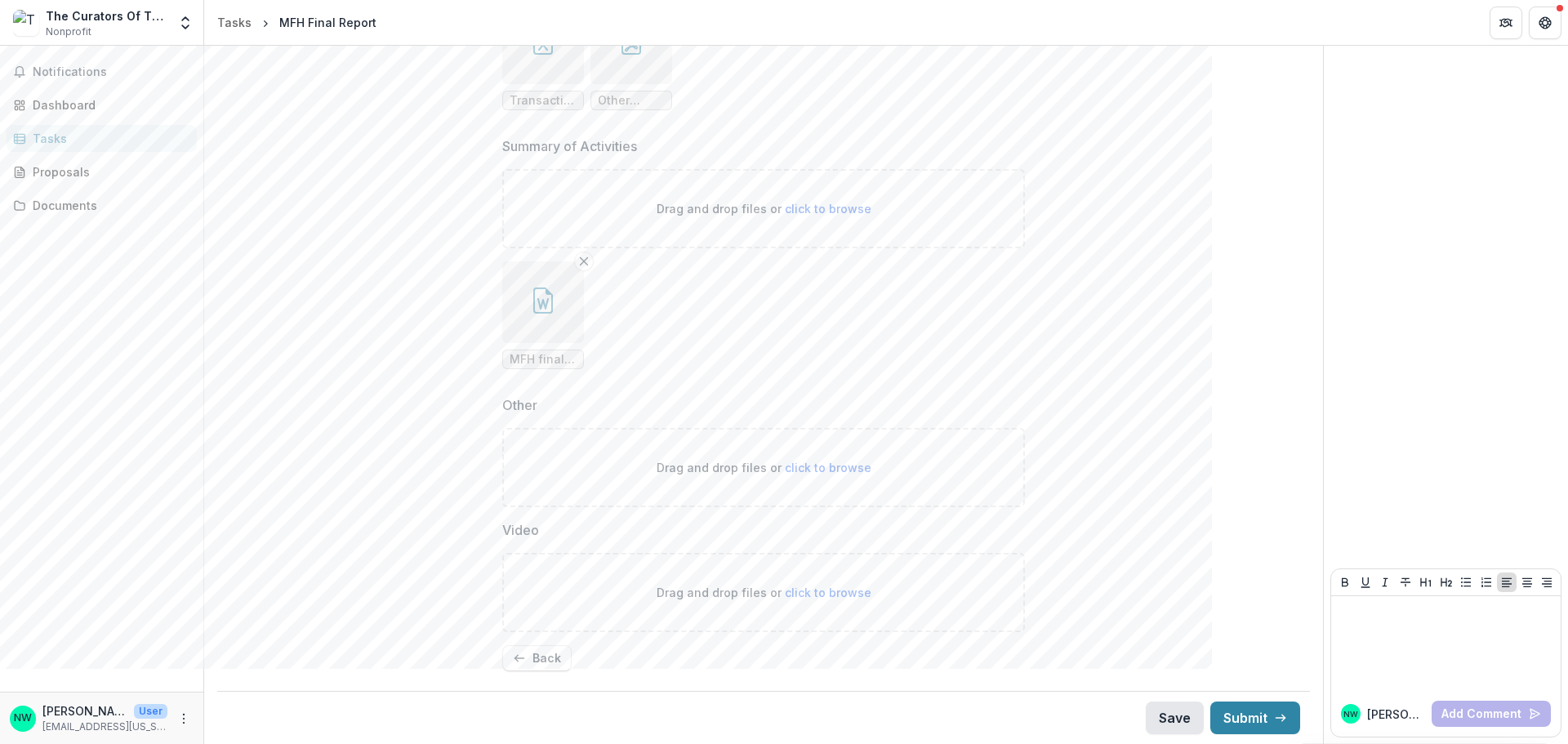
click at [1157, 668] on button "Save" at bounding box center [1175, 718] width 58 height 32
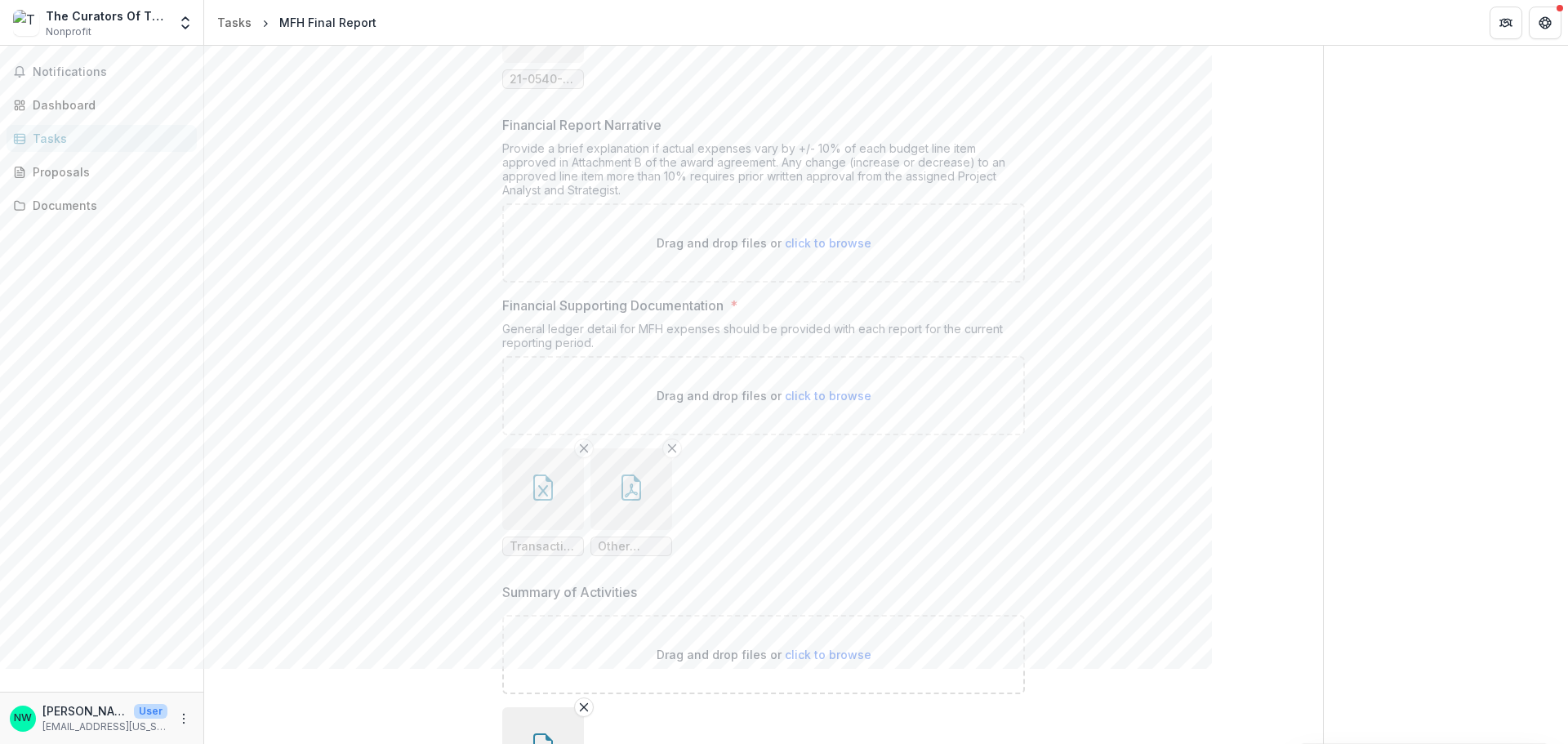
scroll to position [611, 0]
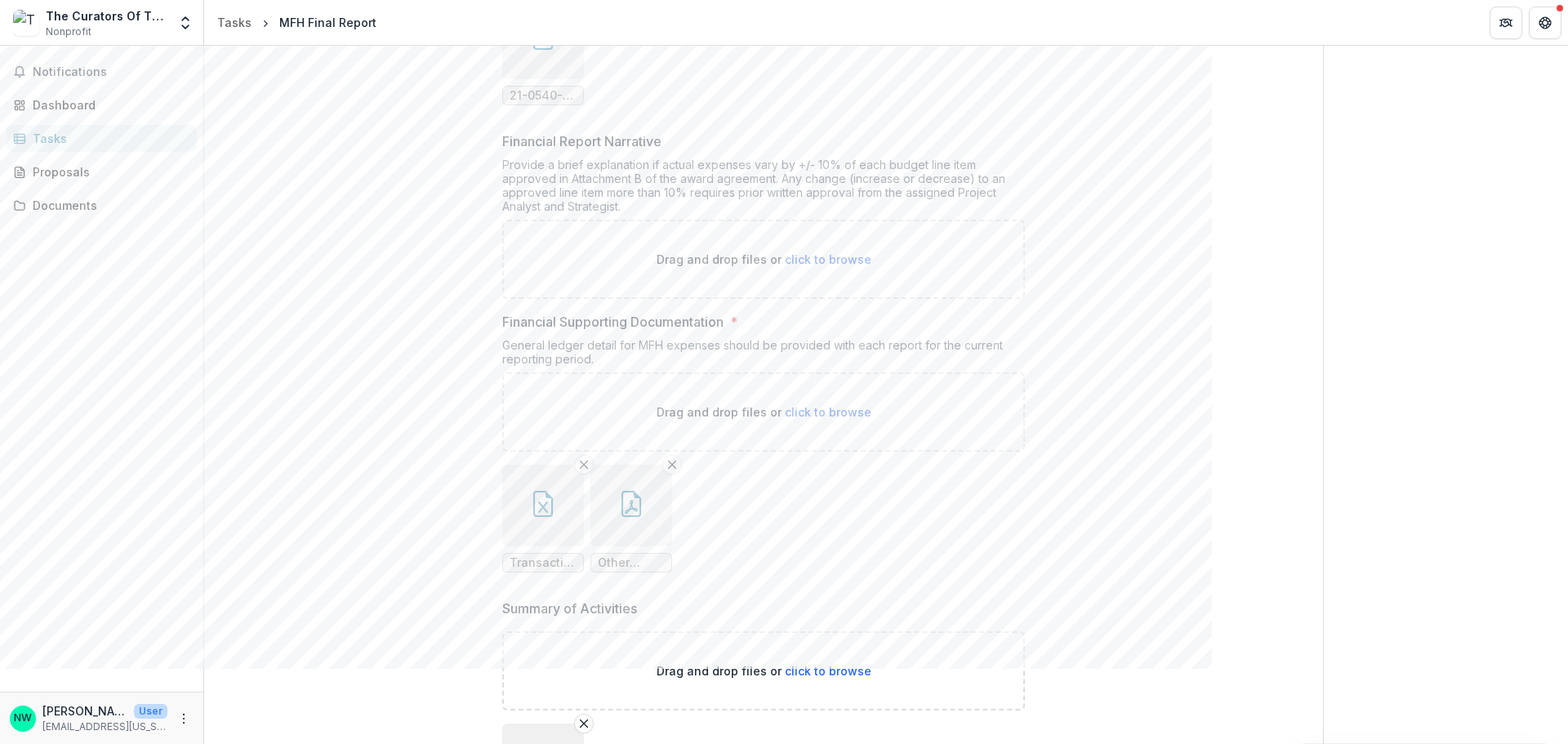
click at [549, 406] on div "Drag and drop files or click to browse" at bounding box center [763, 412] width 522 height 79
type input "**********"
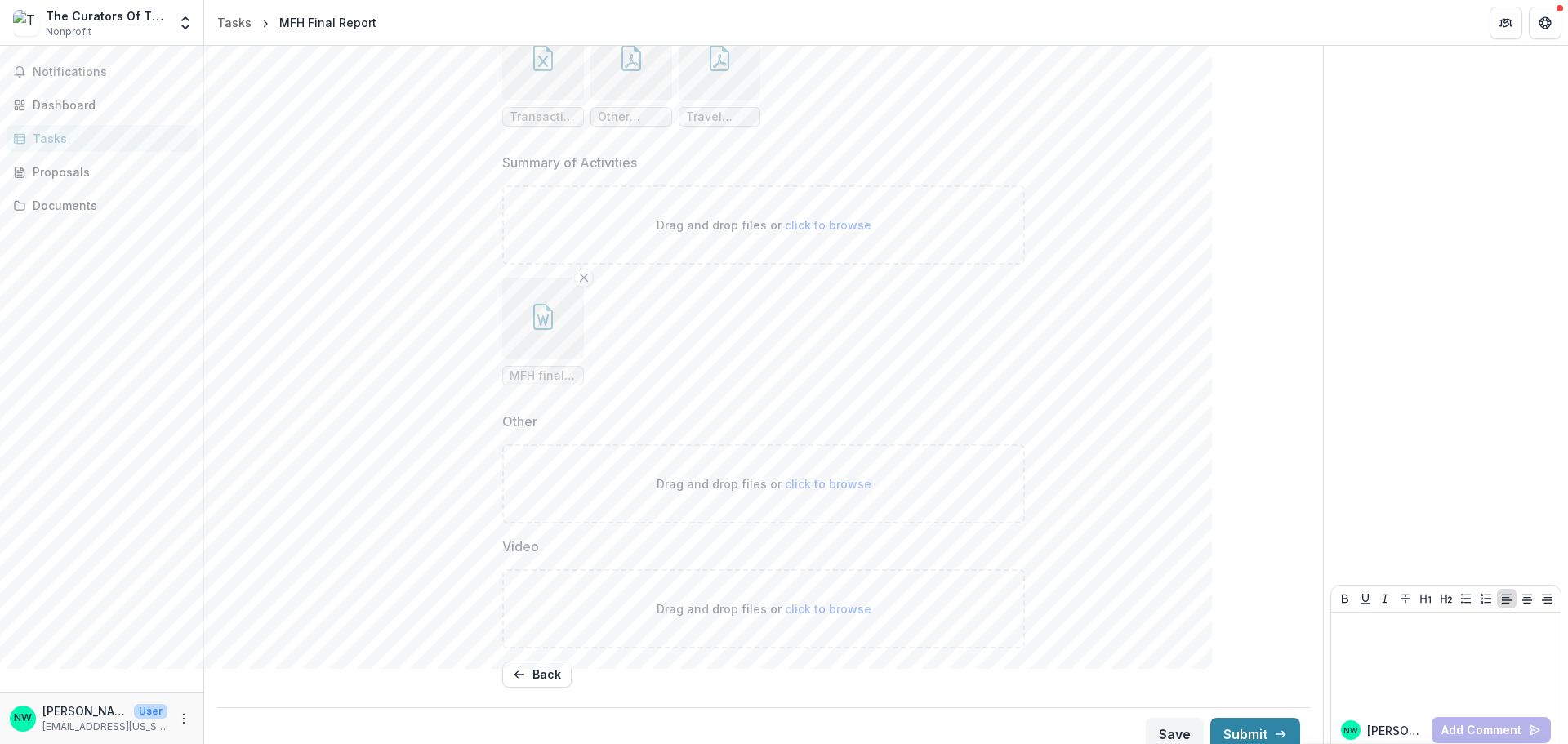
scroll to position [1075, 0]
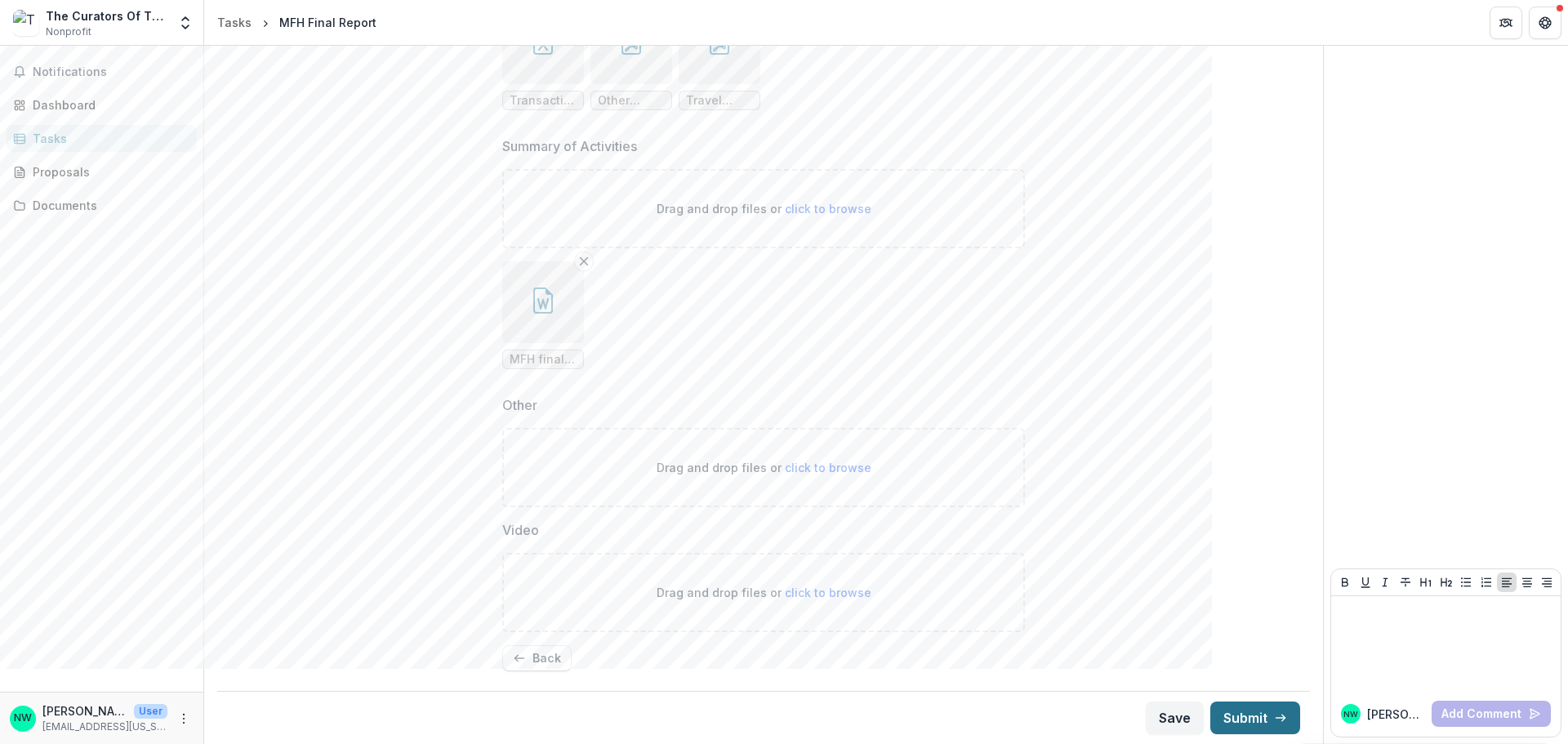
click at [1211, 668] on button "Submit" at bounding box center [1255, 718] width 90 height 32
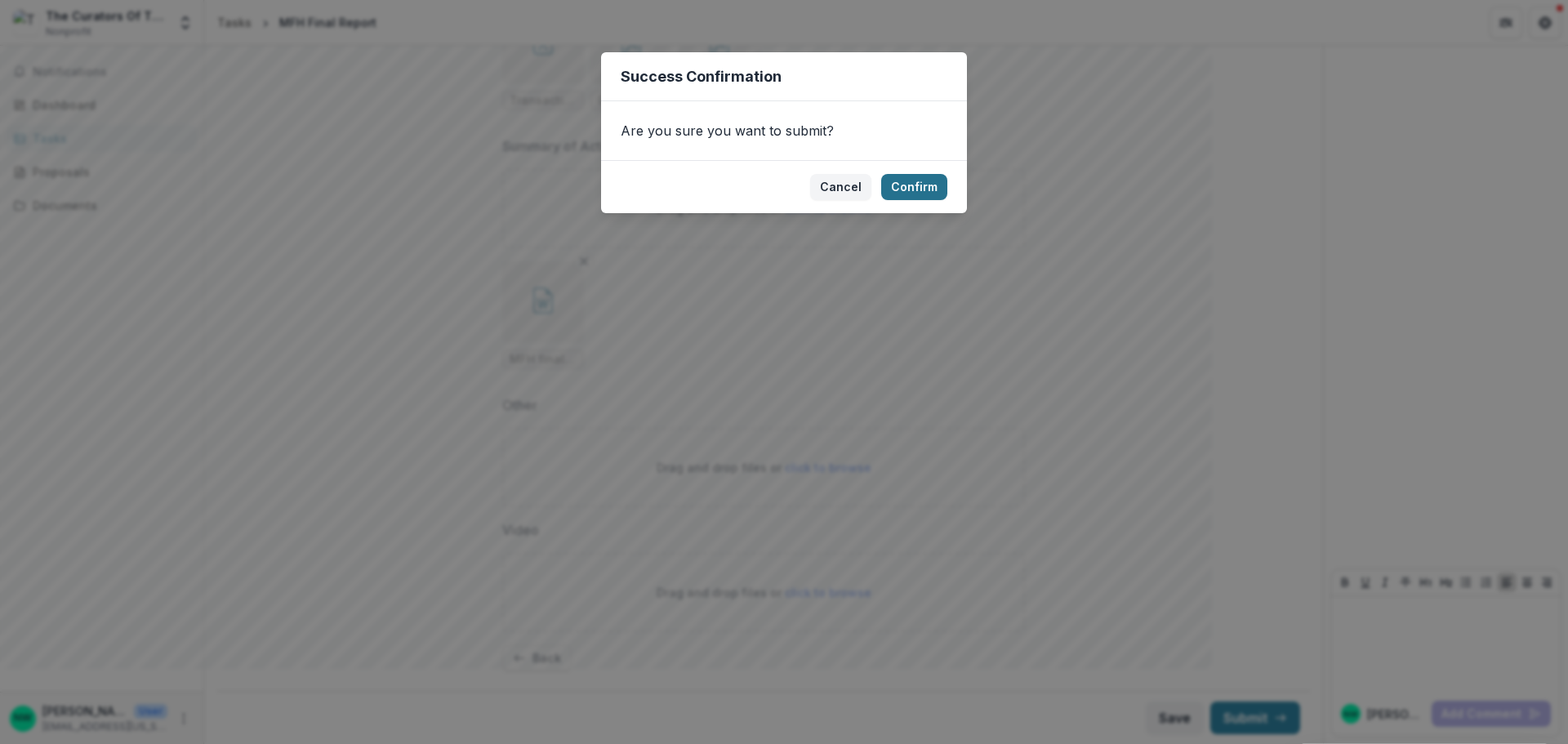
click at [932, 183] on button "Confirm" at bounding box center [915, 188] width 66 height 26
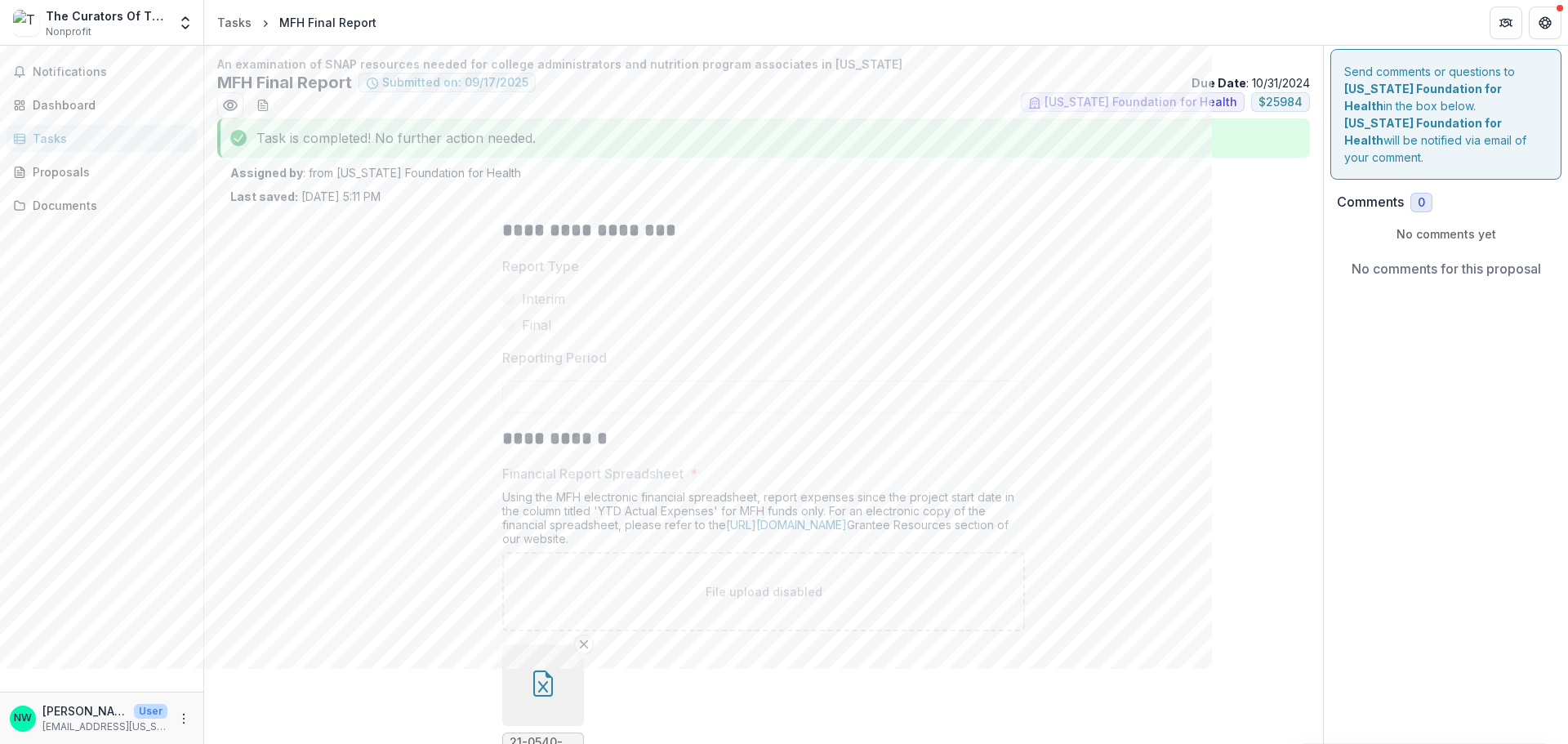
scroll to position [0, 0]
click at [91, 135] on div "Tasks" at bounding box center [107, 139] width 151 height 17
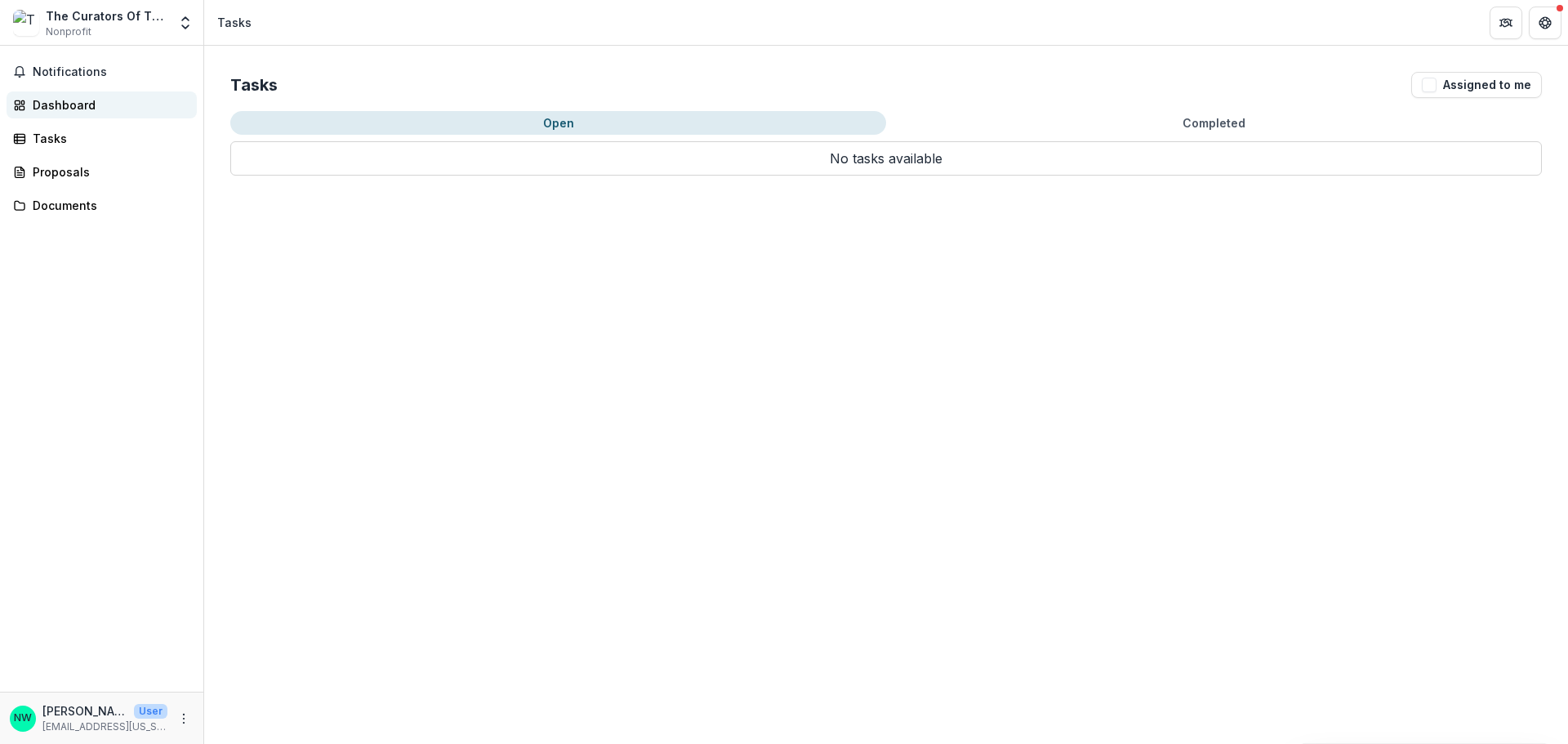
click at [97, 99] on div "Dashboard" at bounding box center [107, 106] width 151 height 17
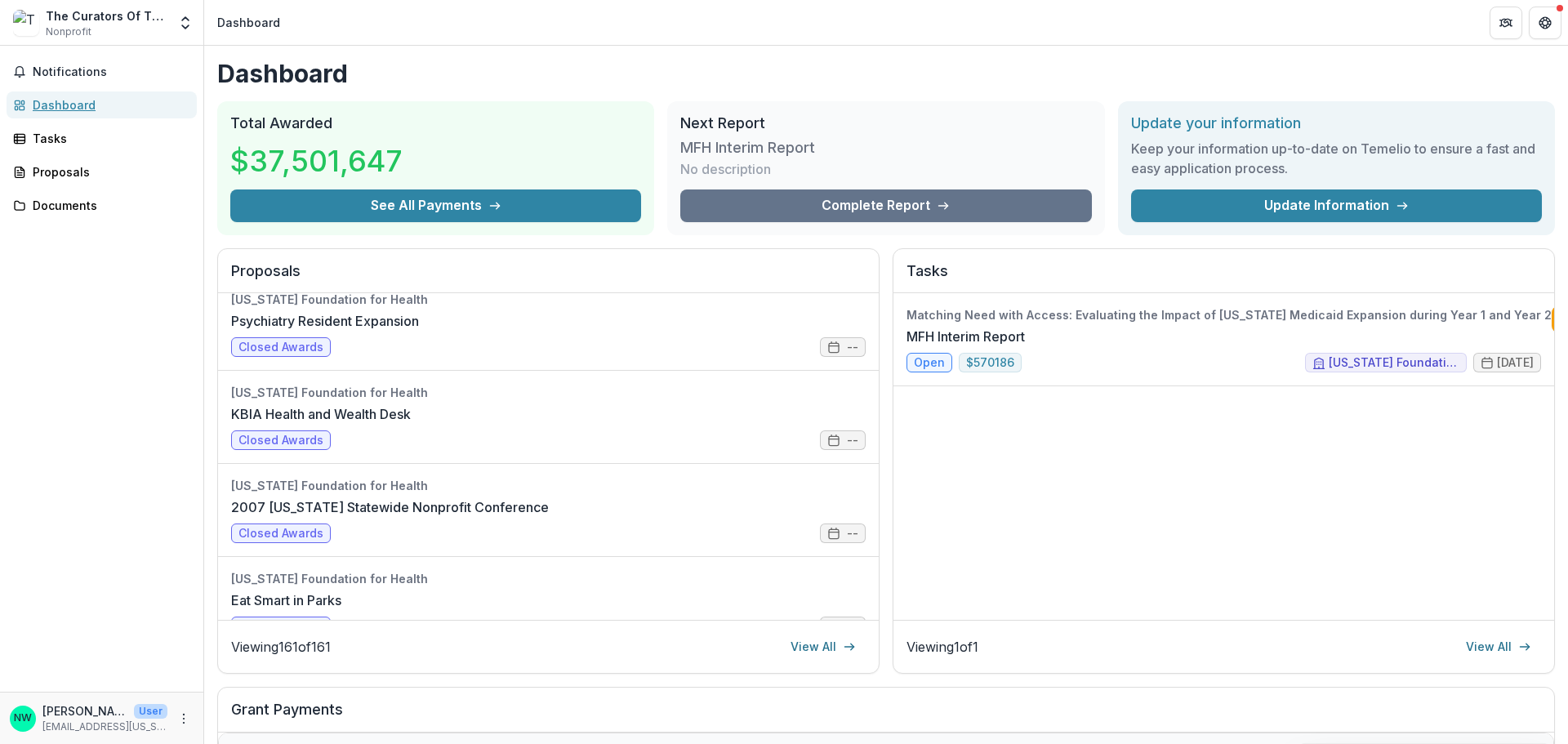
scroll to position [1225, 0]
click at [561, 211] on button "See All Payments" at bounding box center [435, 205] width 411 height 32
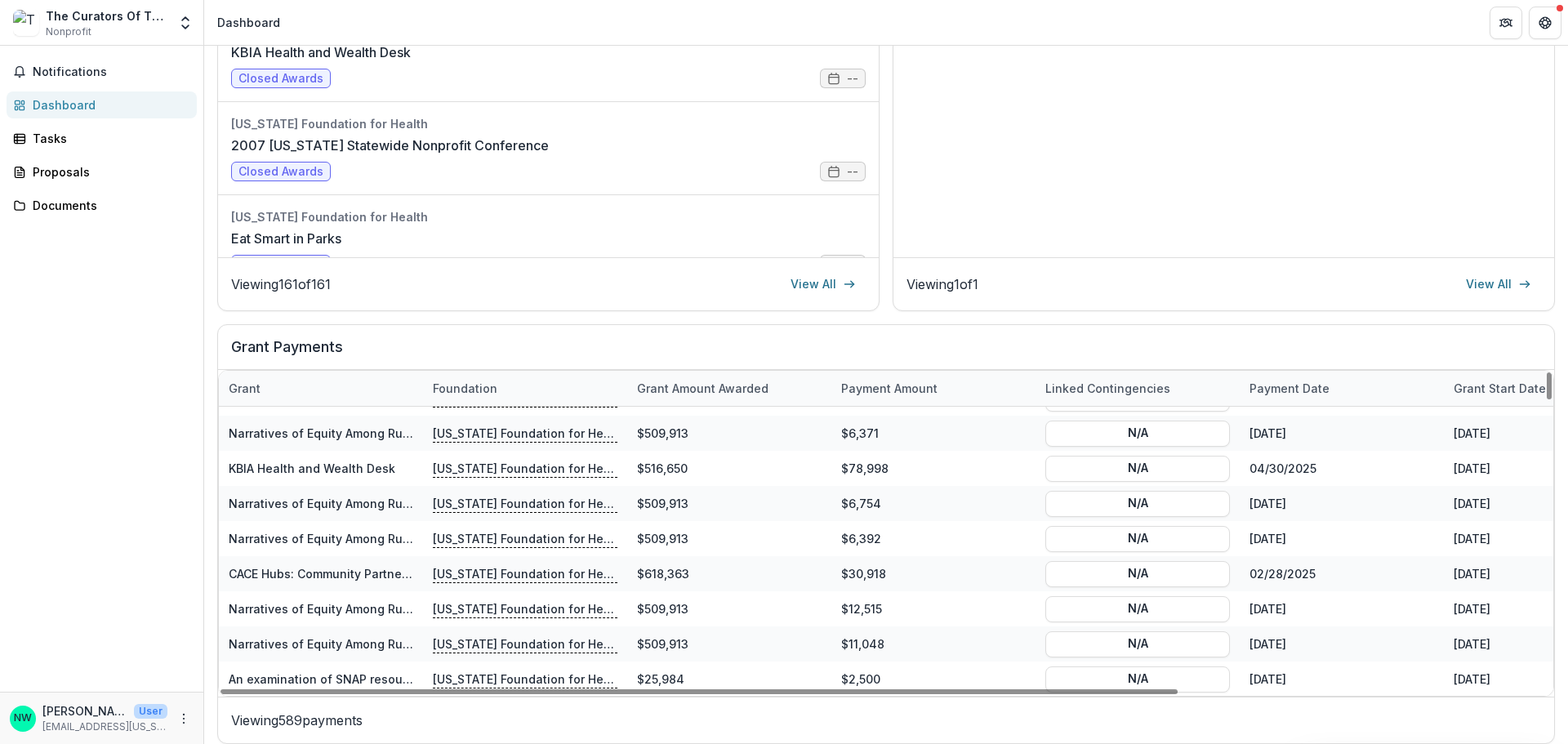
scroll to position [379, 0]
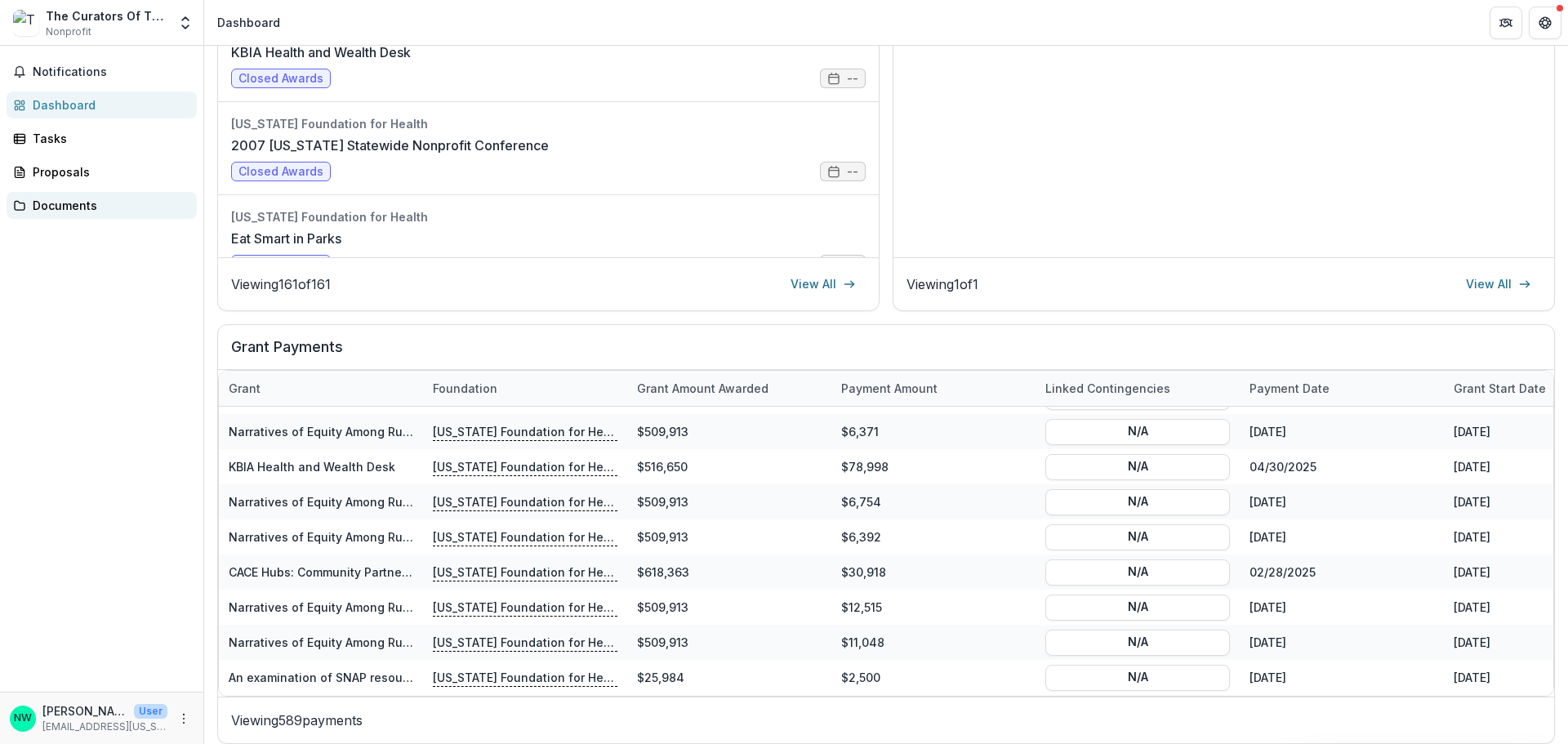
click at [64, 213] on div "Documents" at bounding box center [107, 206] width 151 height 17
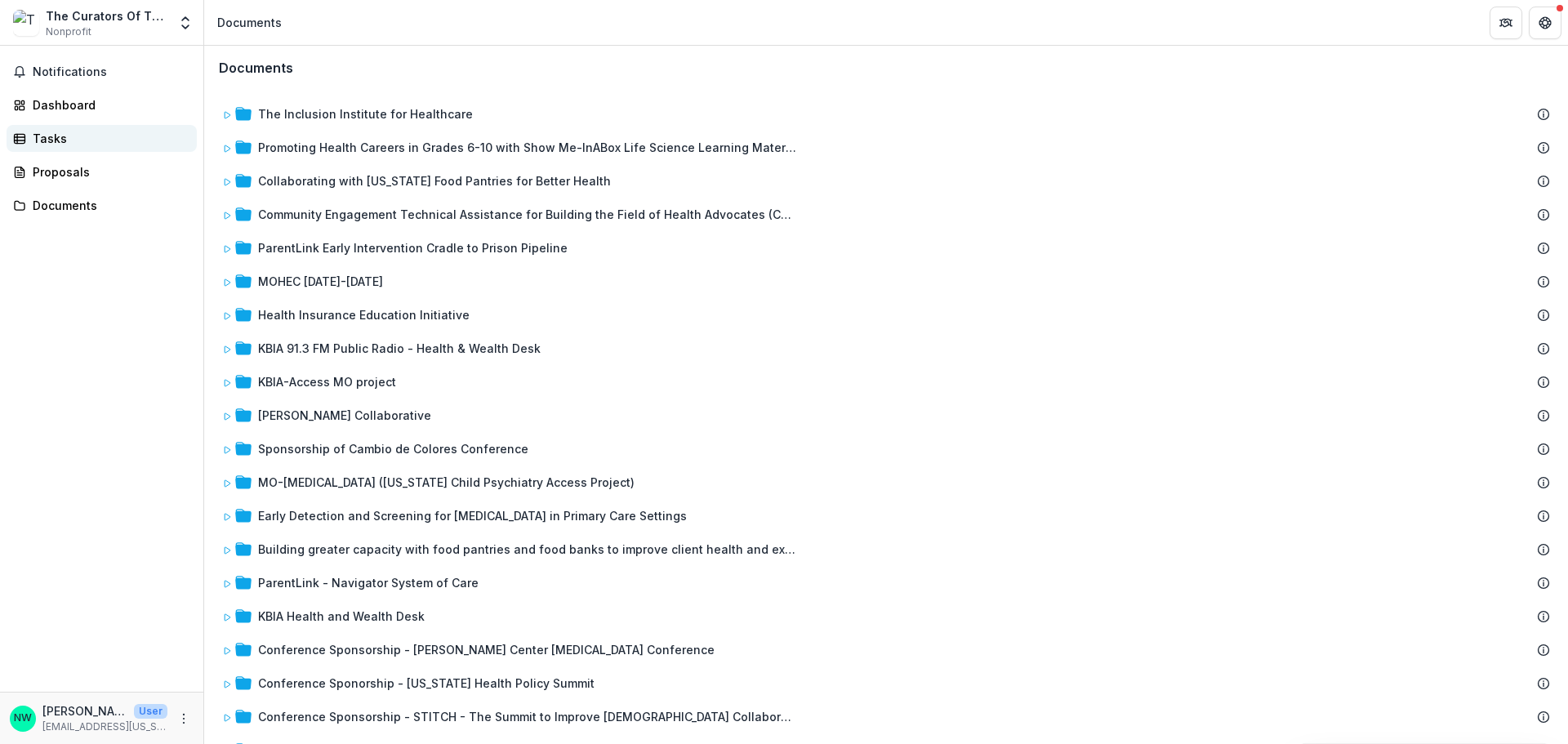
click at [64, 143] on div "Tasks" at bounding box center [107, 139] width 151 height 17
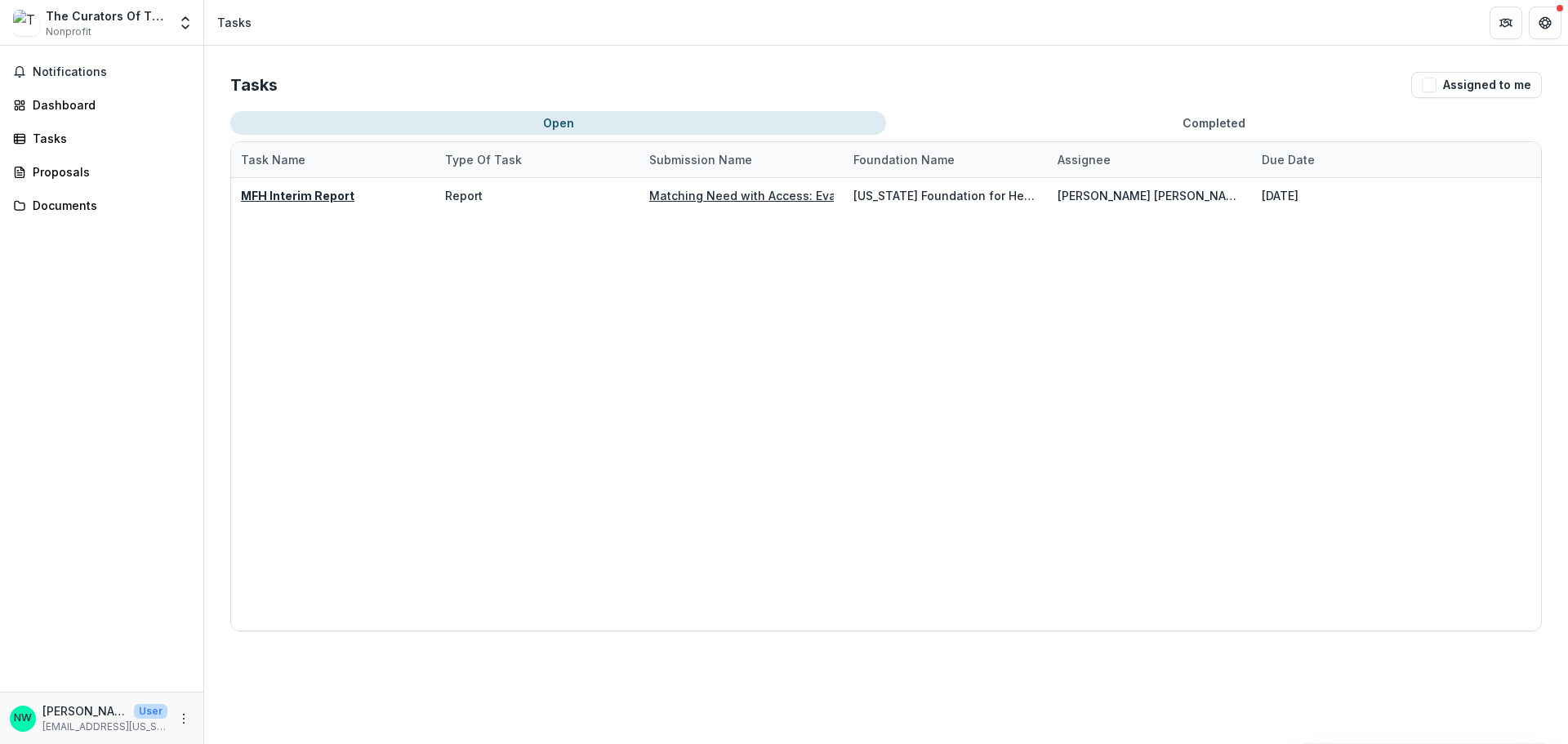
click at [1026, 123] on button "Completed" at bounding box center [1214, 122] width 656 height 24
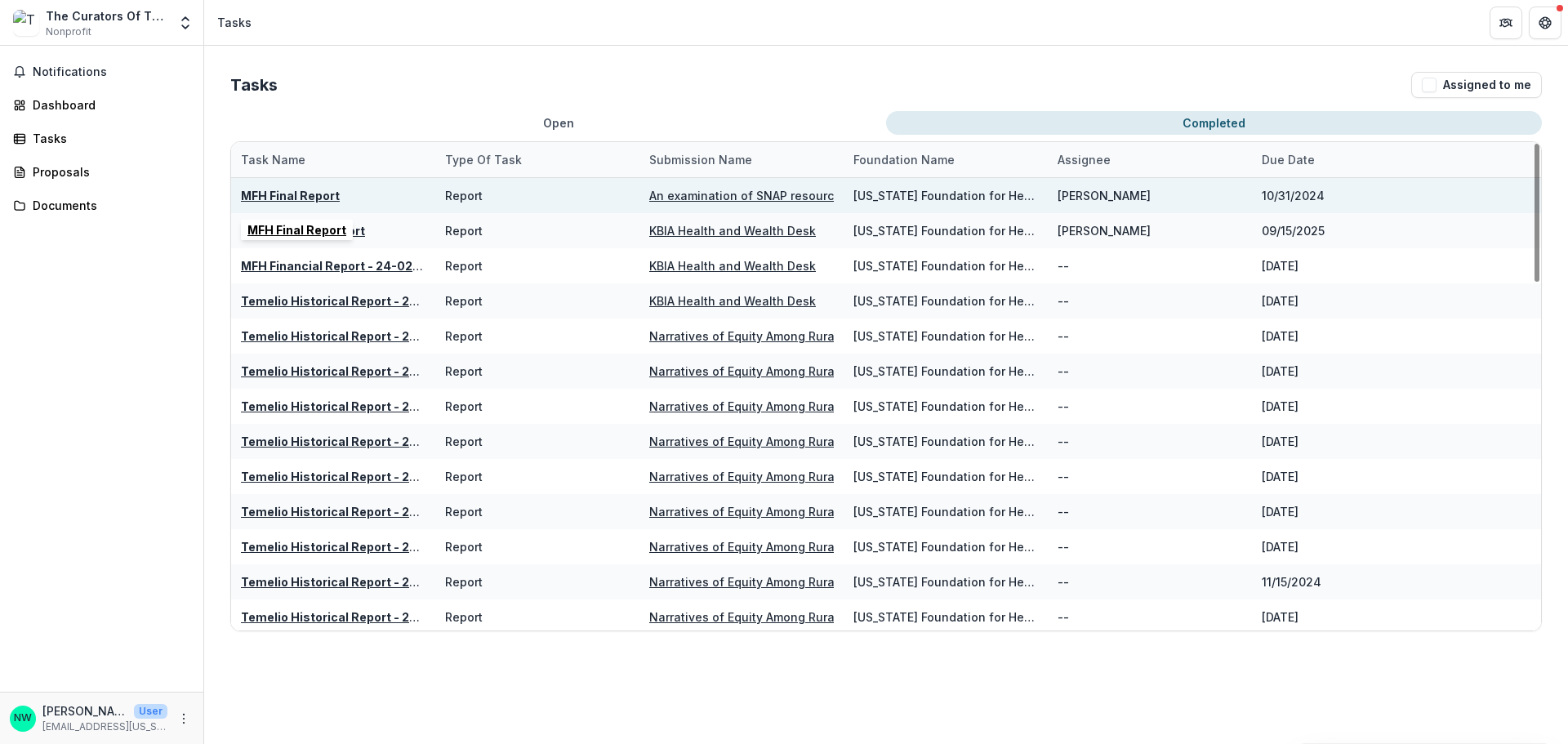
click at [302, 195] on u "MFH Final Report" at bounding box center [290, 195] width 99 height 14
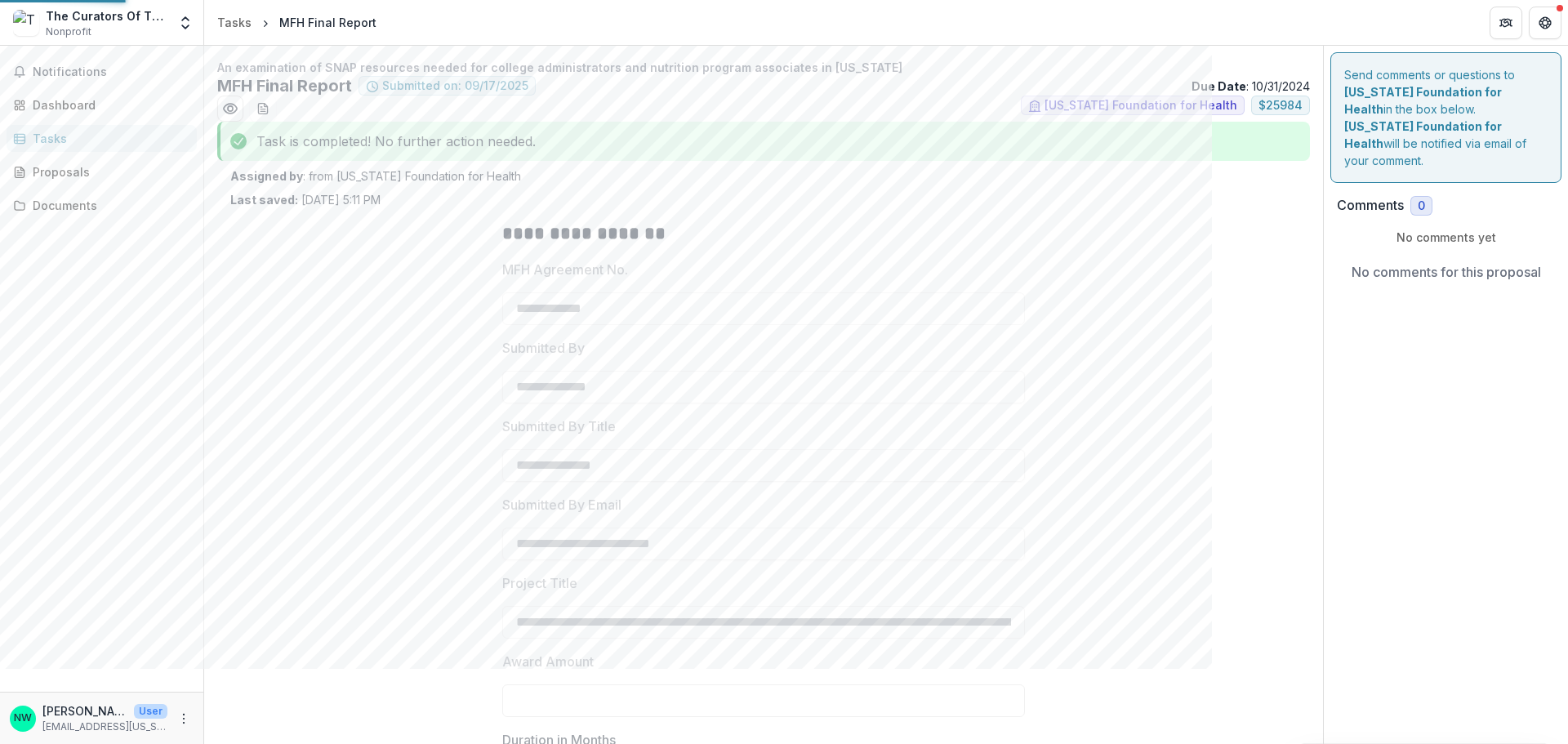
type input "*******"
click at [85, 71] on span "Notifications" at bounding box center [111, 72] width 158 height 14
click at [89, 99] on div "Dashboard" at bounding box center [107, 106] width 151 height 17
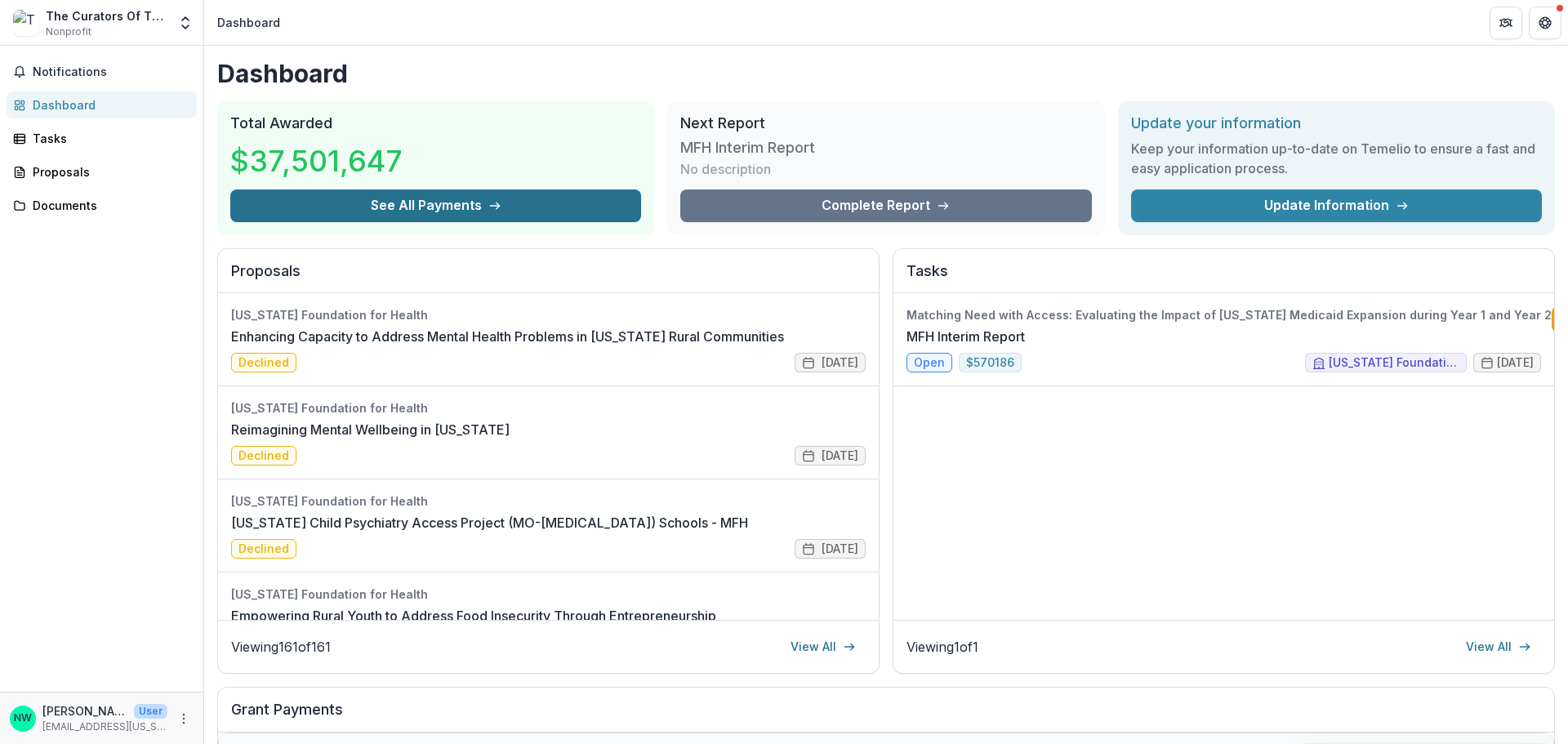
click at [422, 209] on button "See All Payments" at bounding box center [435, 205] width 411 height 32
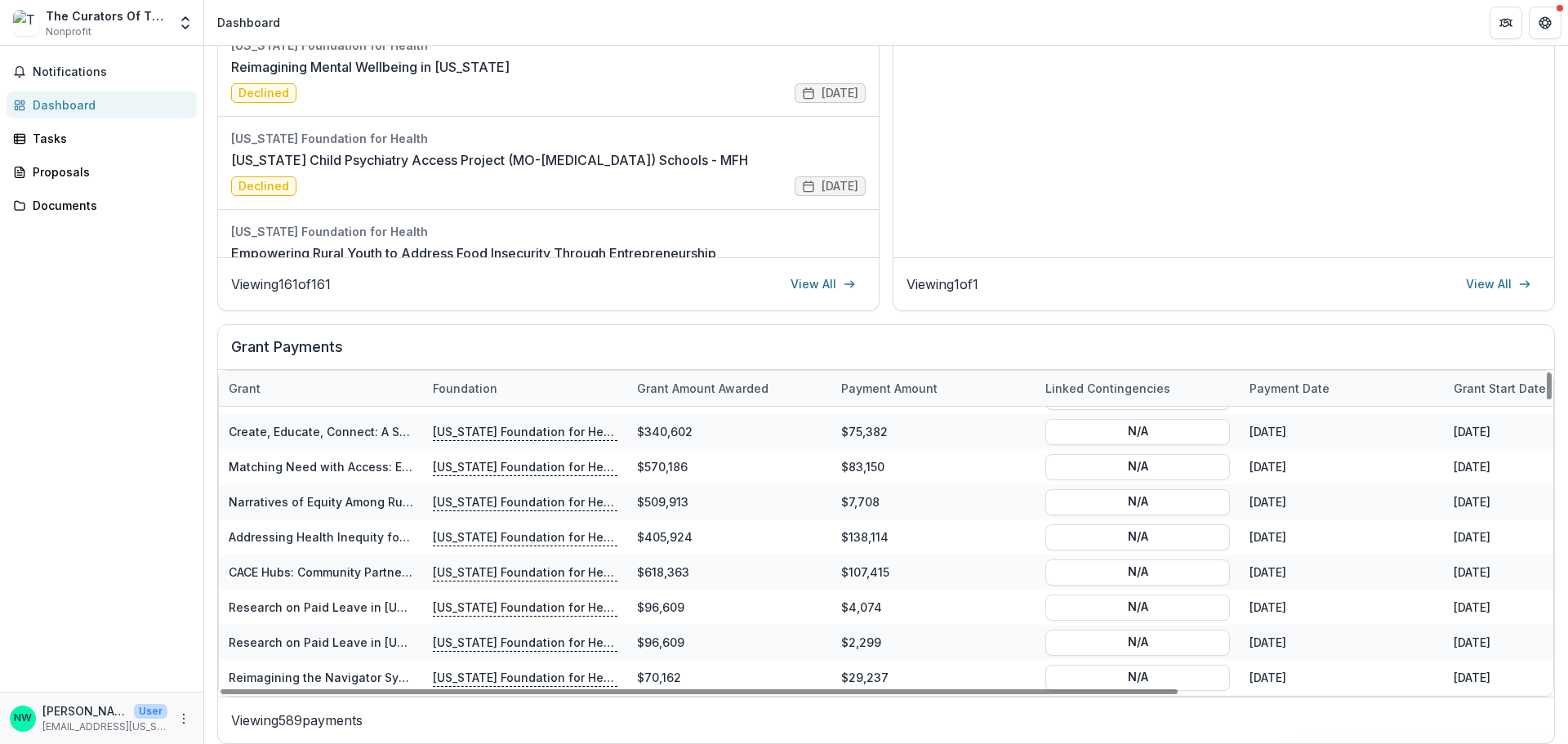
scroll to position [2067, 0]
